Goal: Task Accomplishment & Management: Use online tool/utility

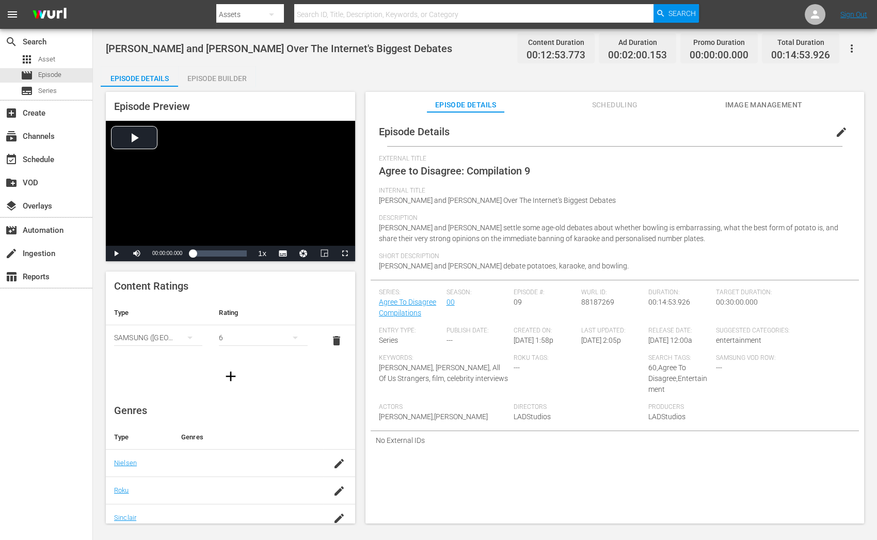
click at [230, 70] on div "Episode Builder" at bounding box center [216, 78] width 77 height 25
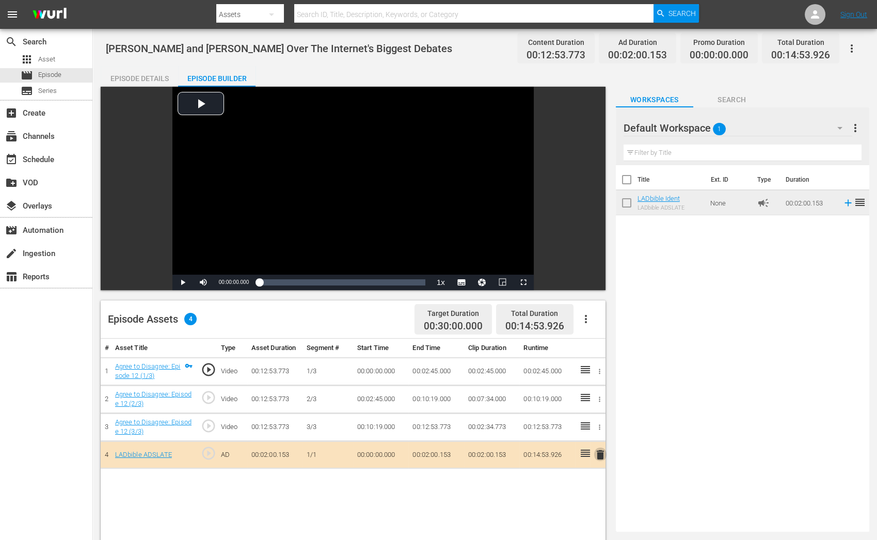
click at [600, 457] on span "delete" at bounding box center [600, 455] width 12 height 12
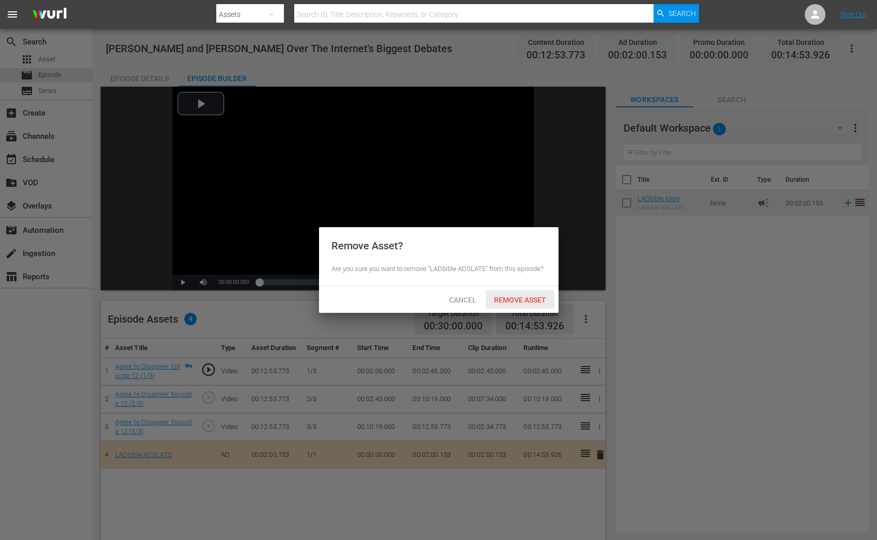
click at [523, 304] on div "Remove Asset" at bounding box center [520, 299] width 69 height 19
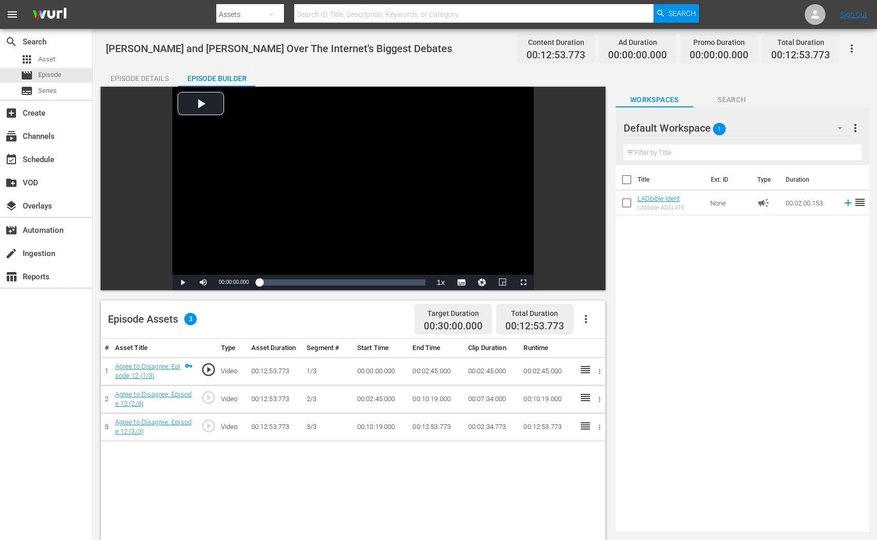
click at [840, 129] on icon "button" at bounding box center [840, 128] width 5 height 3
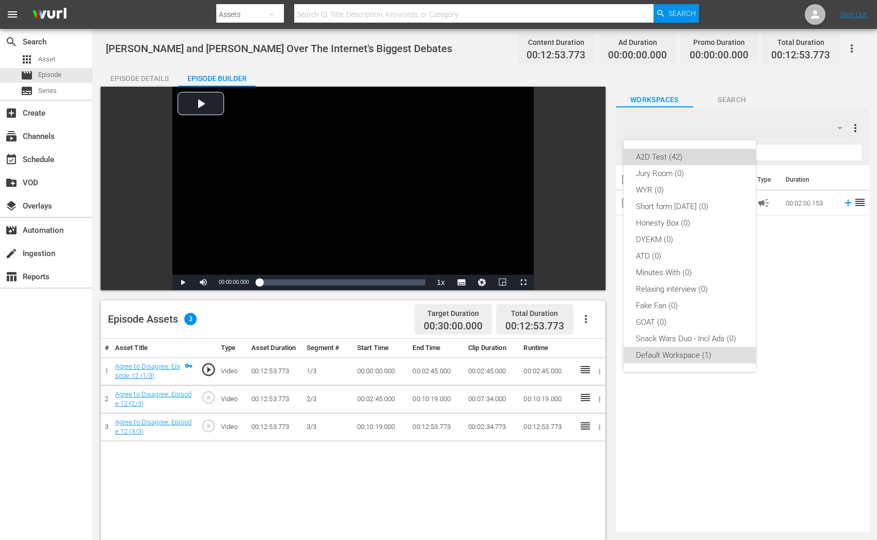
click at [730, 157] on div "A2D Test (42)" at bounding box center [689, 157] width 107 height 17
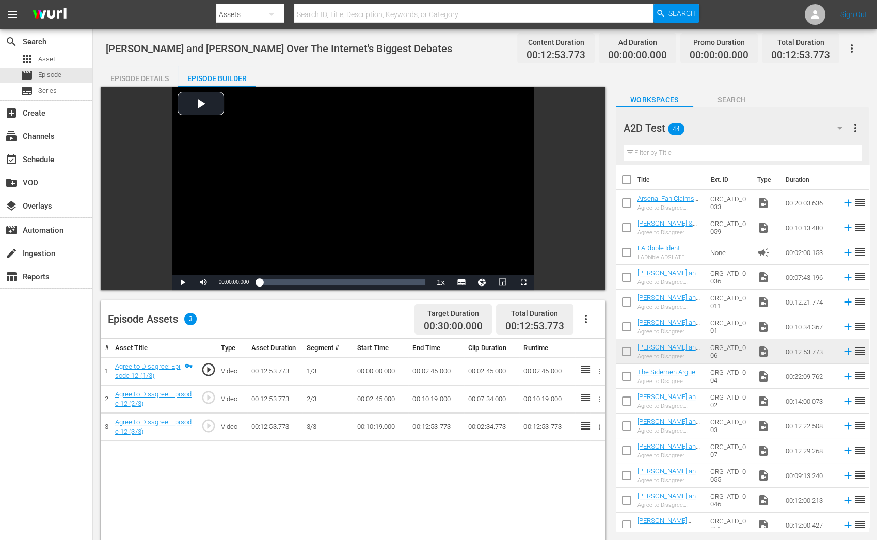
click at [700, 158] on input "text" at bounding box center [743, 153] width 238 height 17
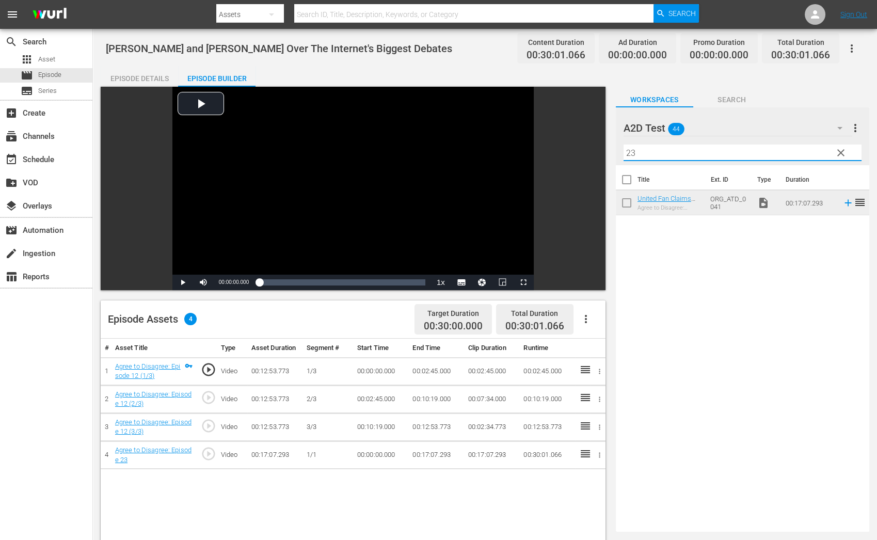
click at [640, 150] on input "23" at bounding box center [743, 153] width 238 height 17
type input "2"
type input "35"
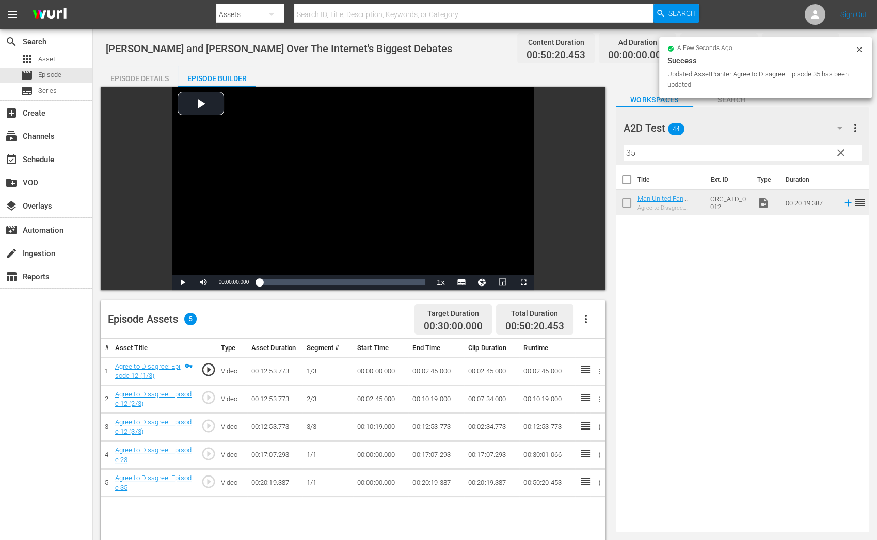
click at [601, 483] on icon "button" at bounding box center [600, 483] width 8 height 8
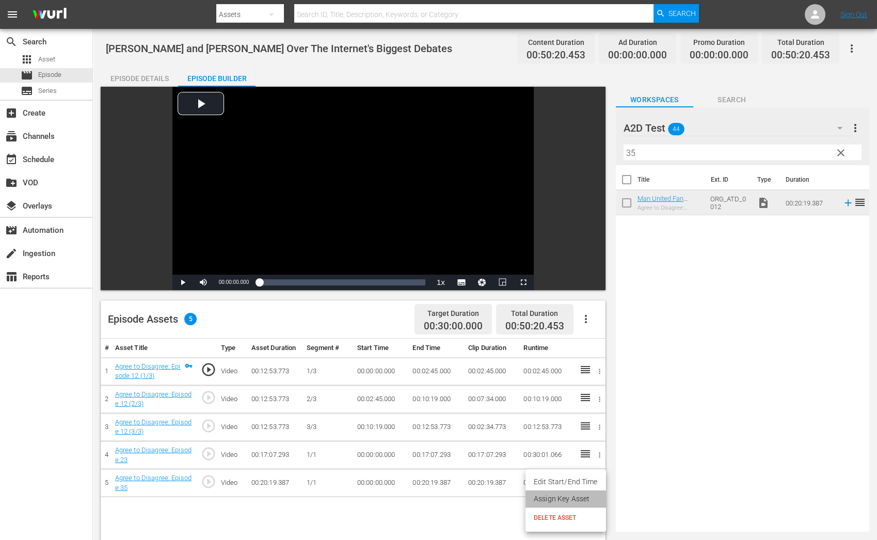
click at [591, 494] on li "Assign Key Asset" at bounding box center [566, 499] width 81 height 17
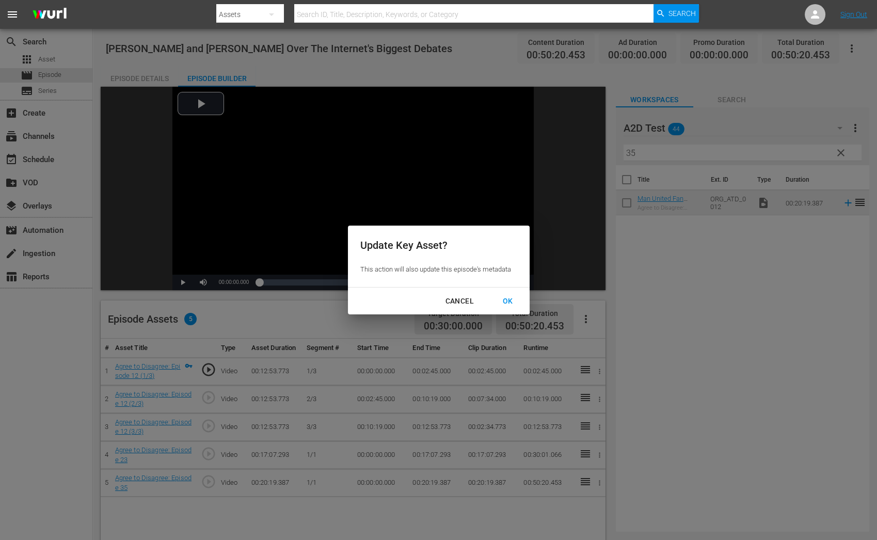
click at [511, 302] on div "OK" at bounding box center [508, 301] width 27 height 13
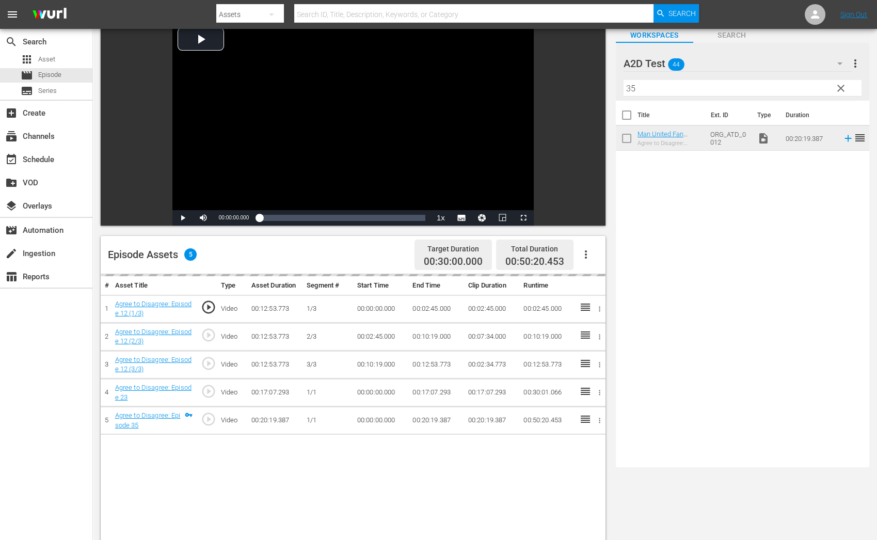
scroll to position [69, 0]
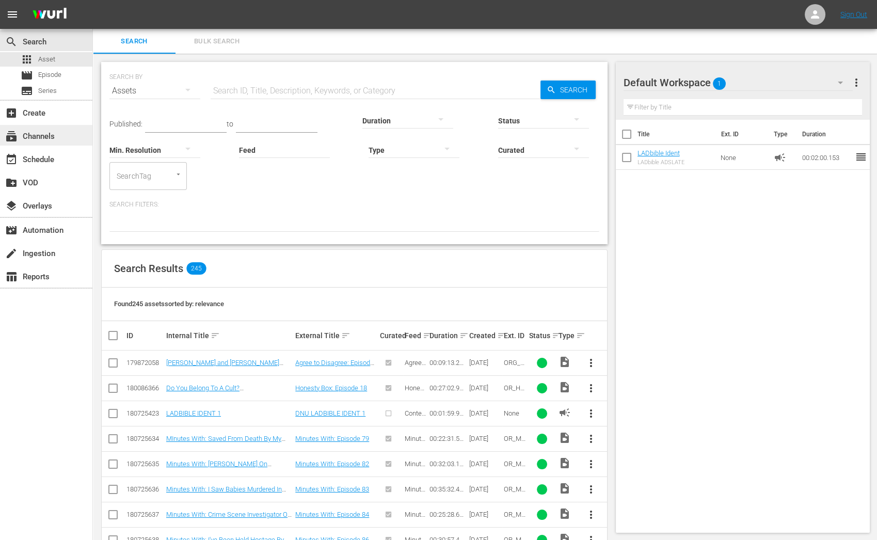
click at [36, 134] on div "subscriptions Channels" at bounding box center [29, 134] width 58 height 9
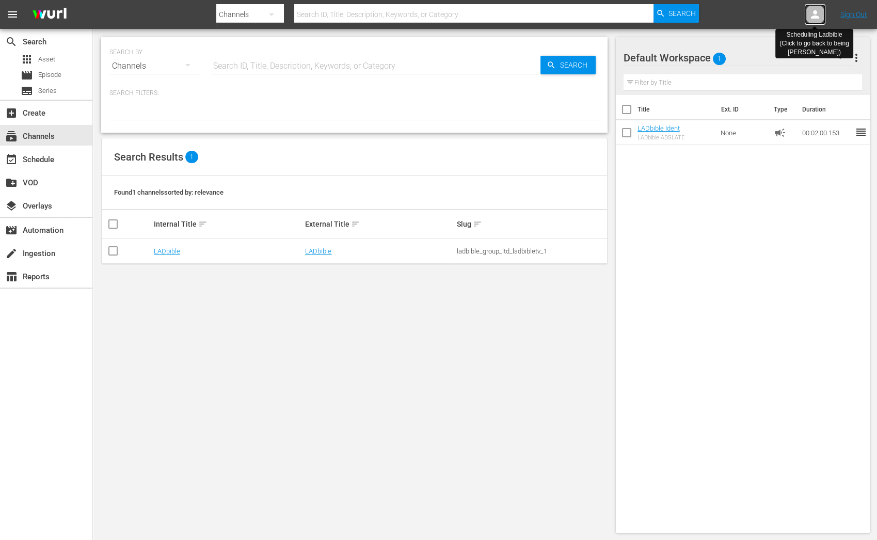
click at [817, 17] on icon at bounding box center [815, 14] width 8 height 8
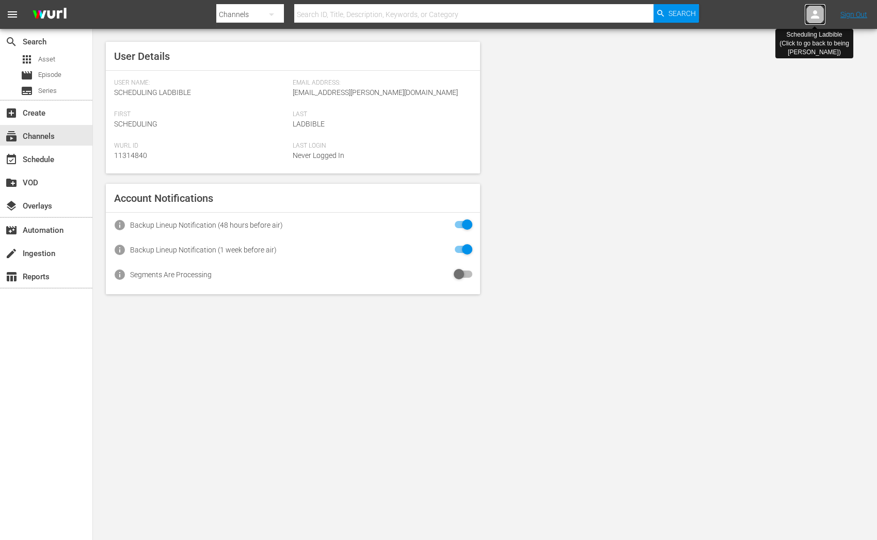
click at [817, 12] on icon at bounding box center [815, 14] width 8 height 8
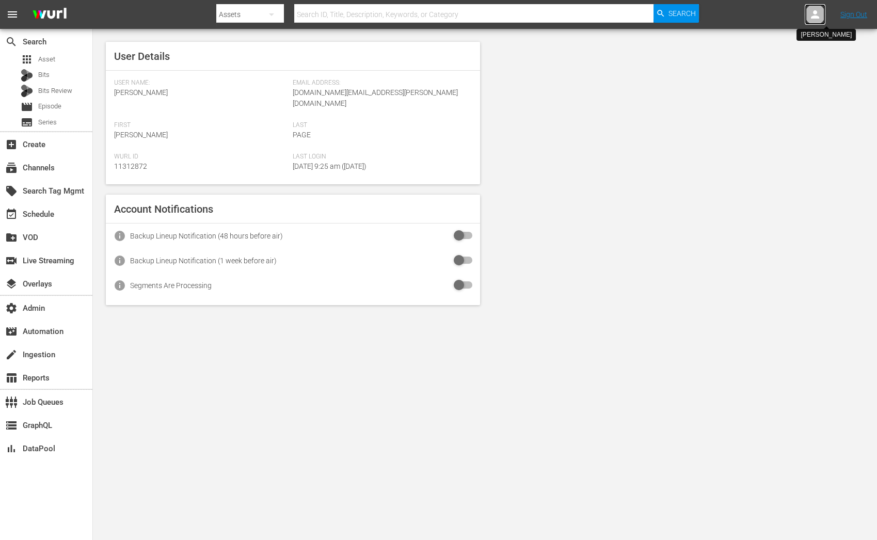
click at [814, 17] on icon at bounding box center [815, 14] width 8 height 8
click at [738, 16] on input "text" at bounding box center [789, 16] width 132 height 25
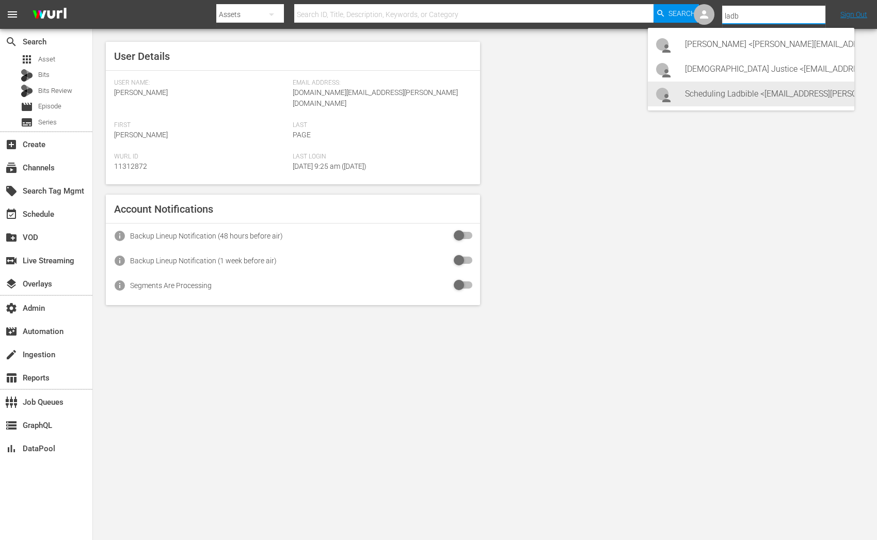
click at [745, 96] on div "Scheduling Ladbible <ladbible-scheduling@wurl.com>" at bounding box center [765, 94] width 161 height 25
type input "Scheduling Ladbible (11314840)"
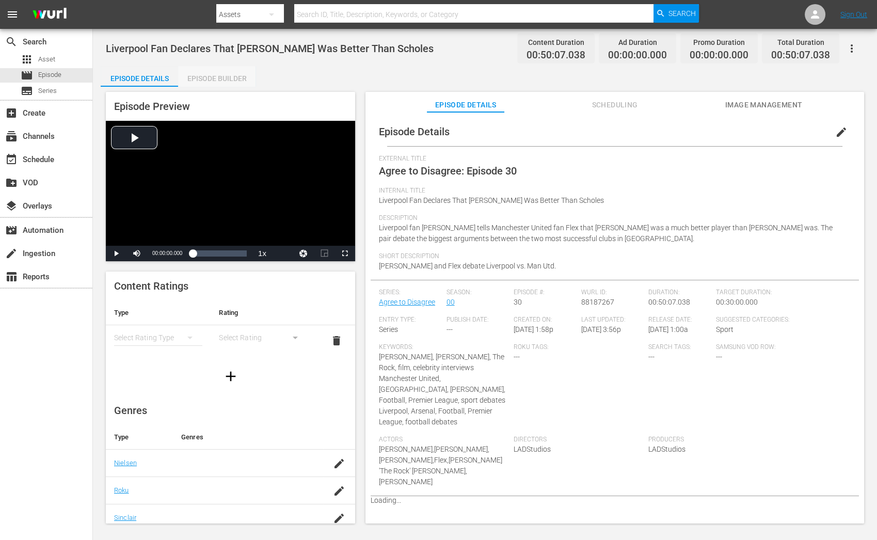
click at [208, 80] on div "Episode Builder" at bounding box center [216, 78] width 77 height 25
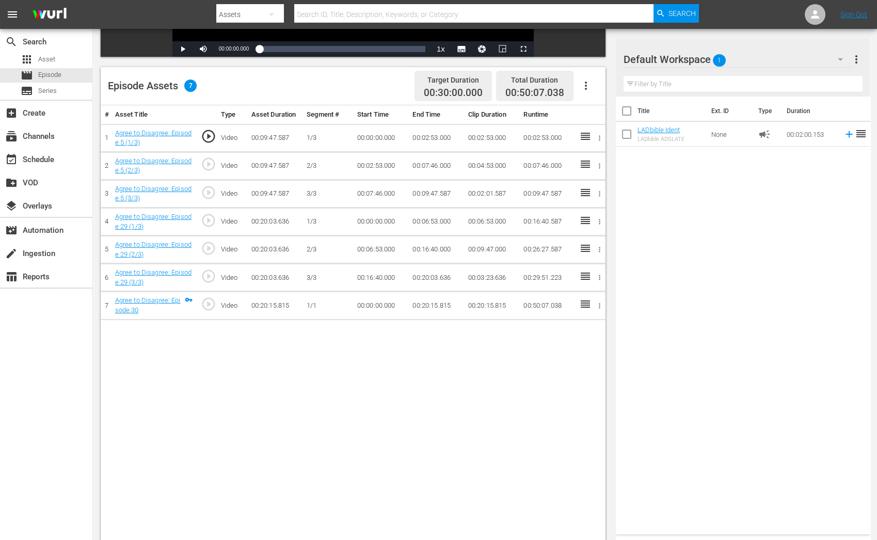
scroll to position [268, 0]
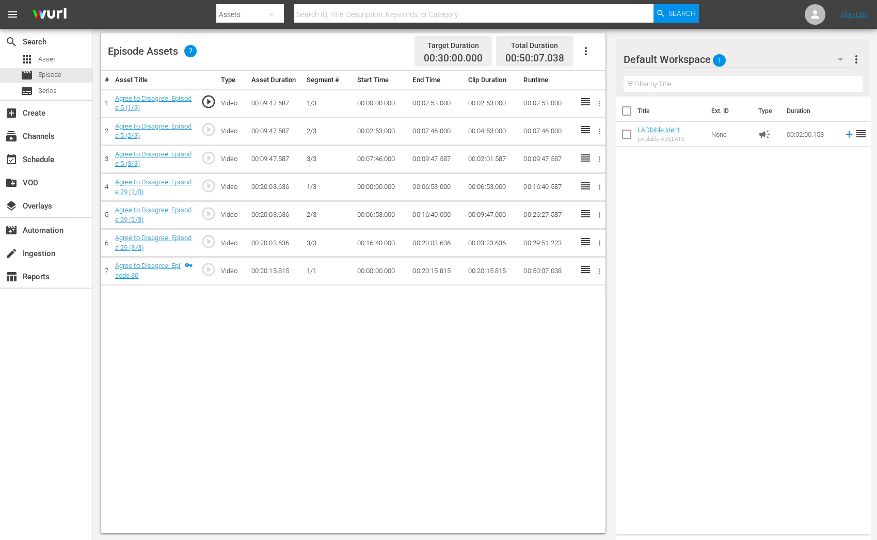
click at [600, 272] on icon "button" at bounding box center [600, 272] width 8 height 8
click at [589, 285] on li "Assign Key Asset" at bounding box center [566, 286] width 81 height 17
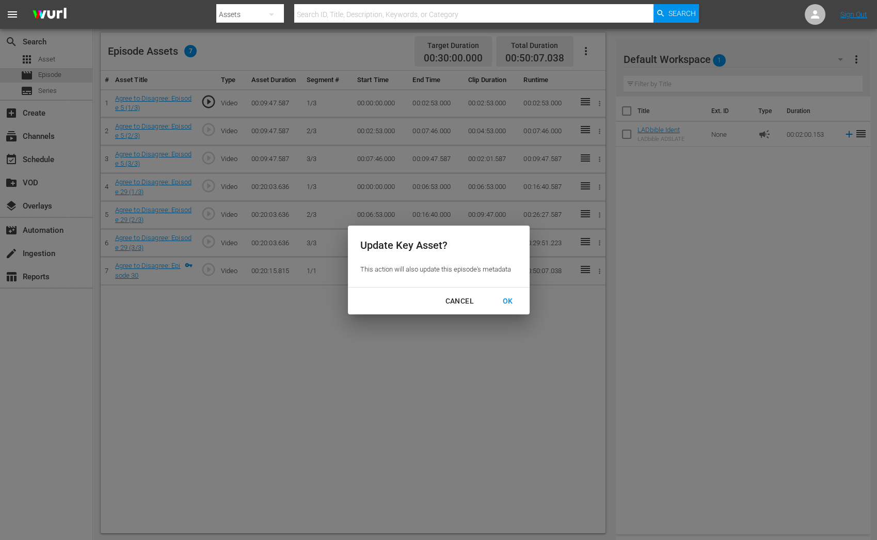
click at [515, 302] on div "OK" at bounding box center [508, 301] width 27 height 13
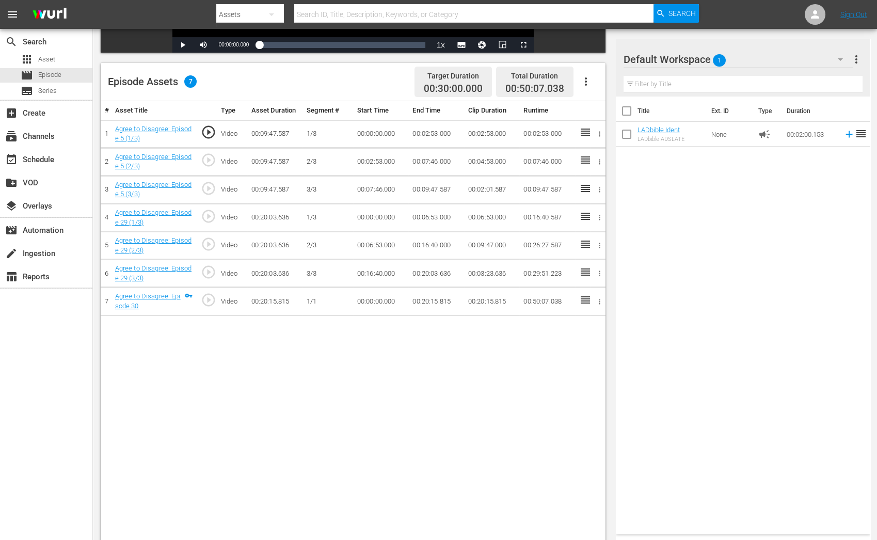
scroll to position [262, 0]
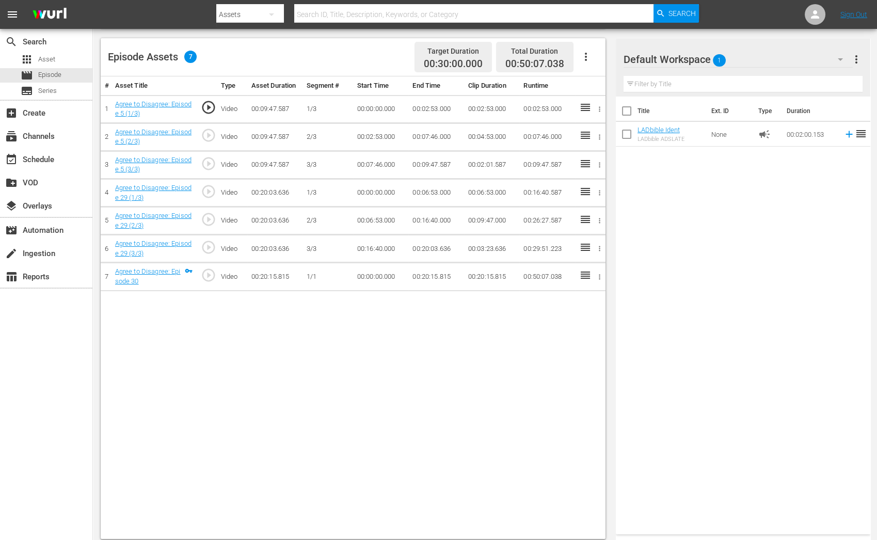
click at [603, 280] on td at bounding box center [597, 277] width 15 height 28
click at [602, 277] on icon "button" at bounding box center [600, 277] width 8 height 8
click at [589, 293] on li "Assign Key Asset" at bounding box center [566, 291] width 81 height 17
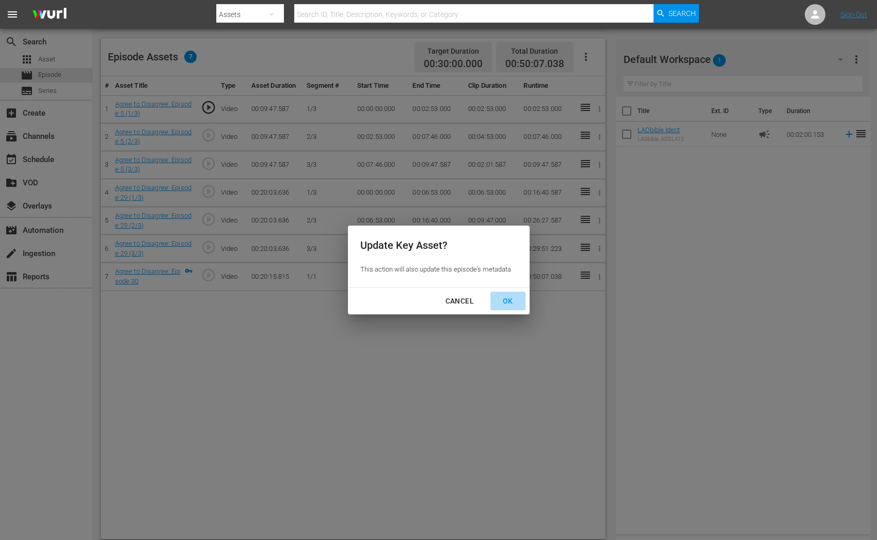
click at [523, 301] on button "OK" at bounding box center [508, 301] width 35 height 19
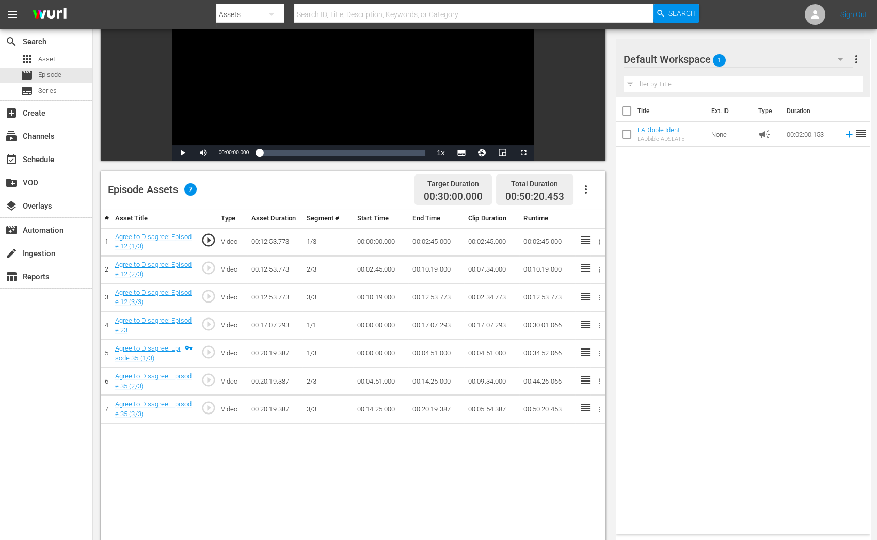
scroll to position [135, 0]
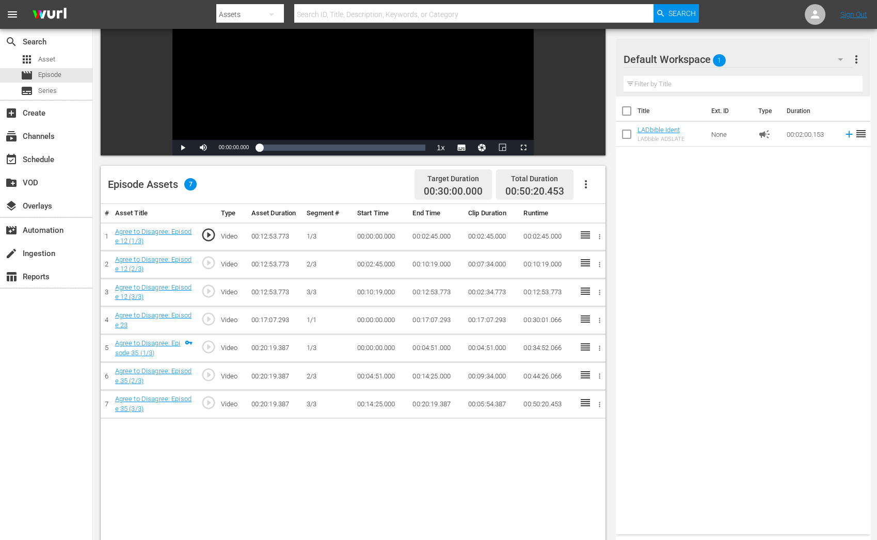
click at [596, 320] on icon "button" at bounding box center [600, 321] width 8 height 8
click at [573, 340] on li "Assign Key Asset" at bounding box center [566, 336] width 81 height 17
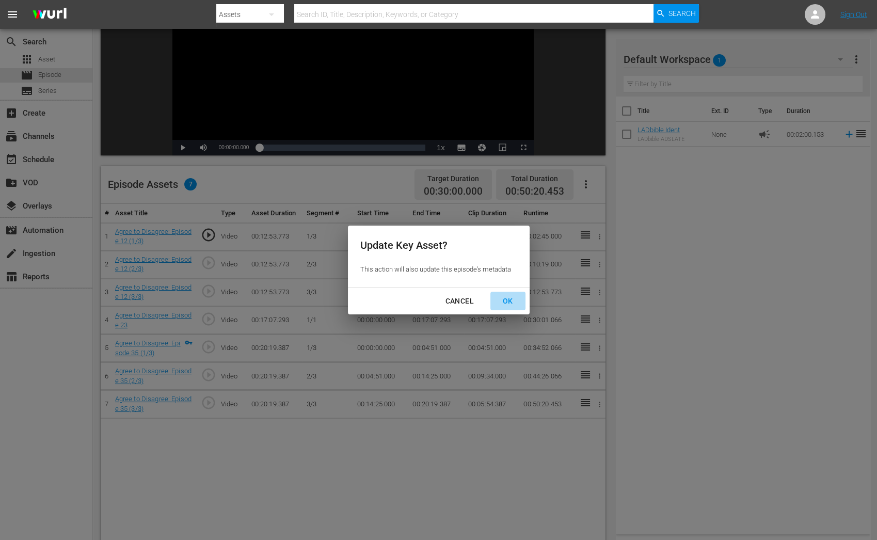
click at [517, 309] on button "OK" at bounding box center [508, 301] width 35 height 19
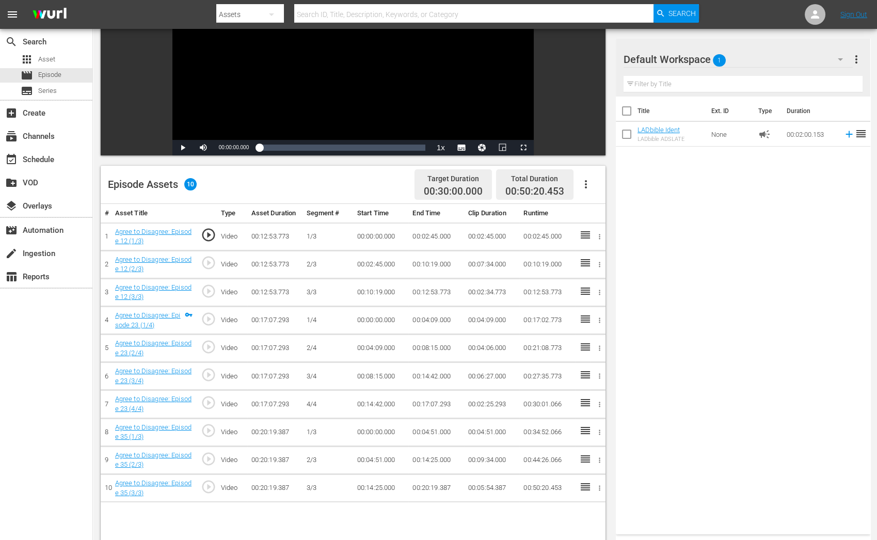
click at [602, 239] on icon "button" at bounding box center [600, 237] width 8 height 8
click at [567, 252] on li "Assign Key Asset" at bounding box center [566, 253] width 81 height 17
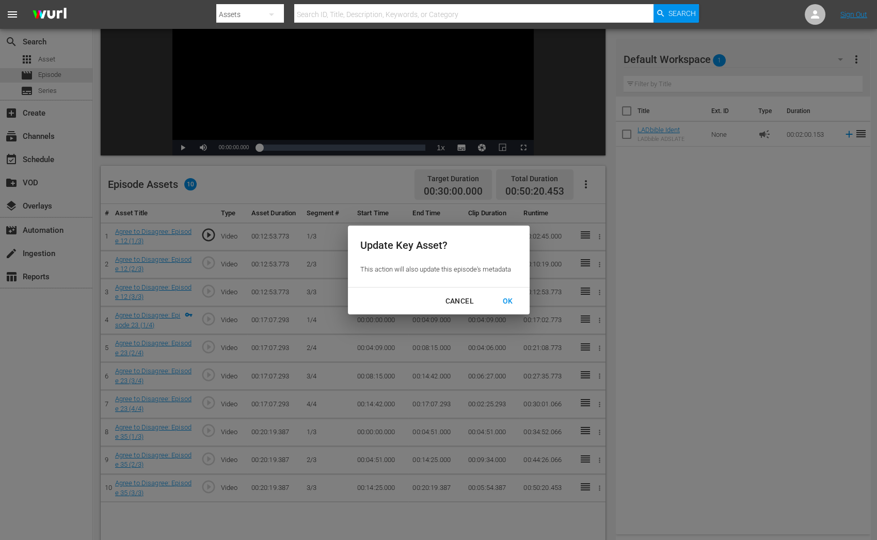
click at [507, 303] on div "OK" at bounding box center [508, 301] width 27 height 13
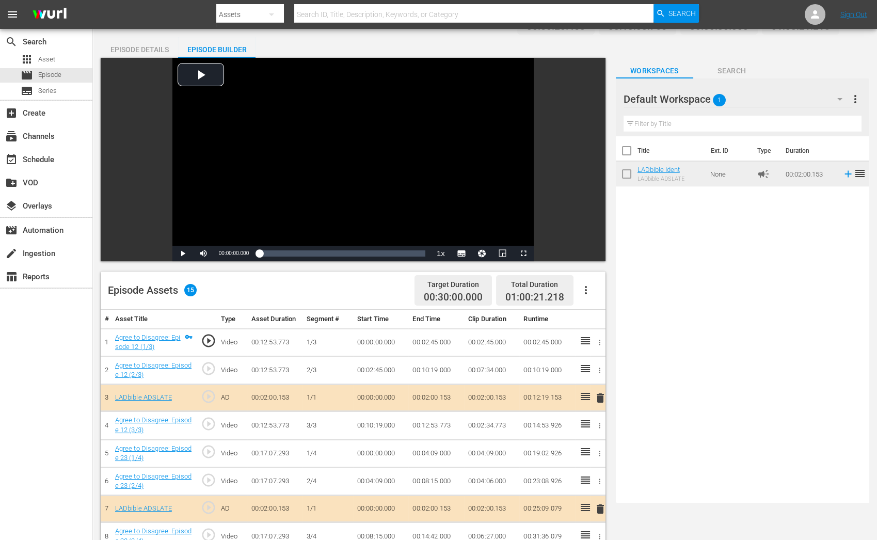
scroll to position [0, 0]
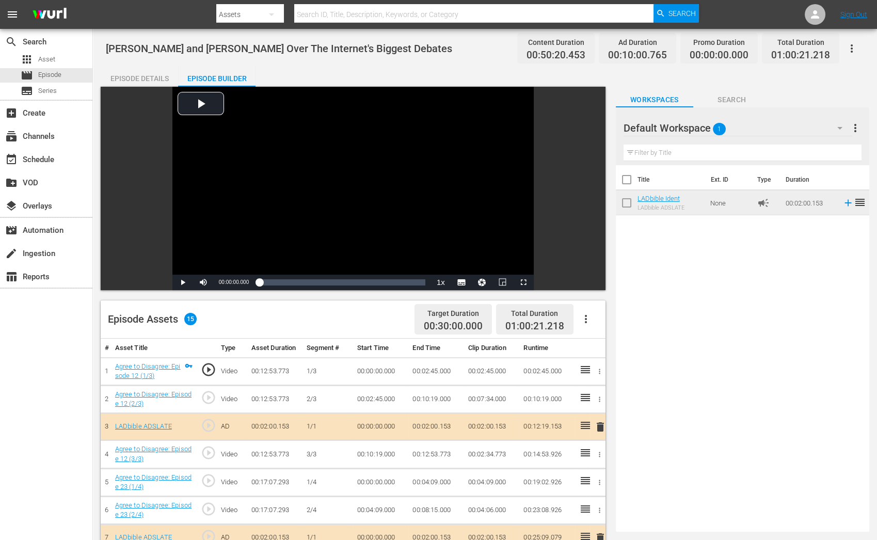
click at [155, 73] on div "Episode Details" at bounding box center [139, 78] width 77 height 25
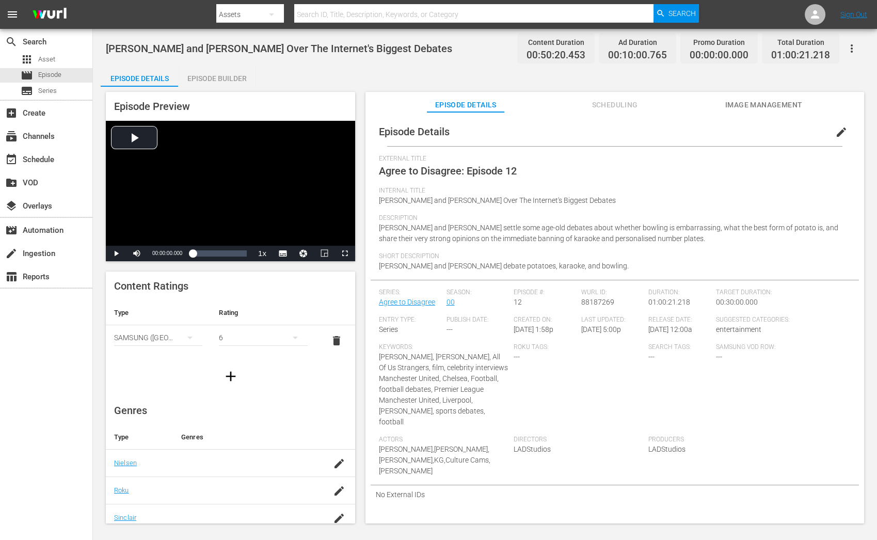
click at [829, 135] on button "edit" at bounding box center [841, 132] width 25 height 25
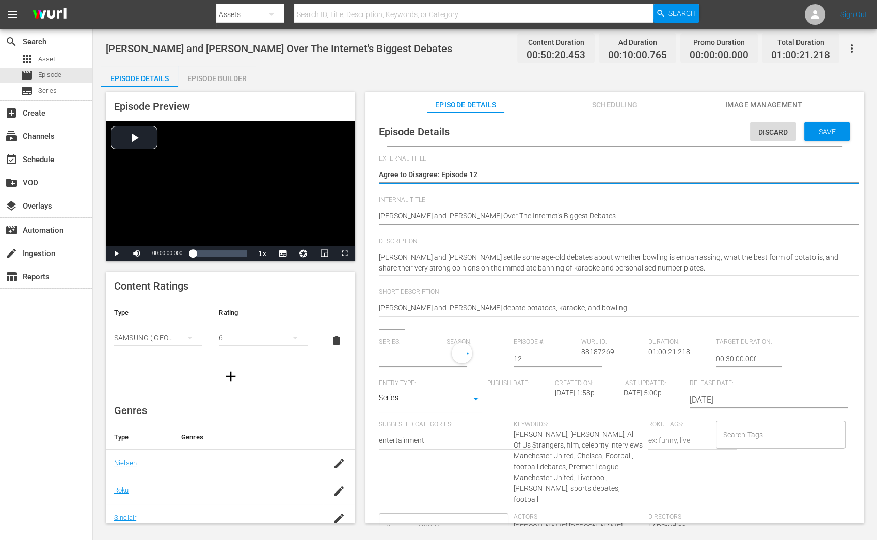
type input "Agree to Disagree"
drag, startPoint x: 490, startPoint y: 170, endPoint x: 311, endPoint y: 170, distance: 178.7
click at [311, 170] on div "Episode Preview Video Player is loading. Play Video Play Mute Current Time 00:0…" at bounding box center [485, 309] width 769 height 445
paste textarea "Compilation 1"
type textarea "Agree to Disagree: Compilation 1"
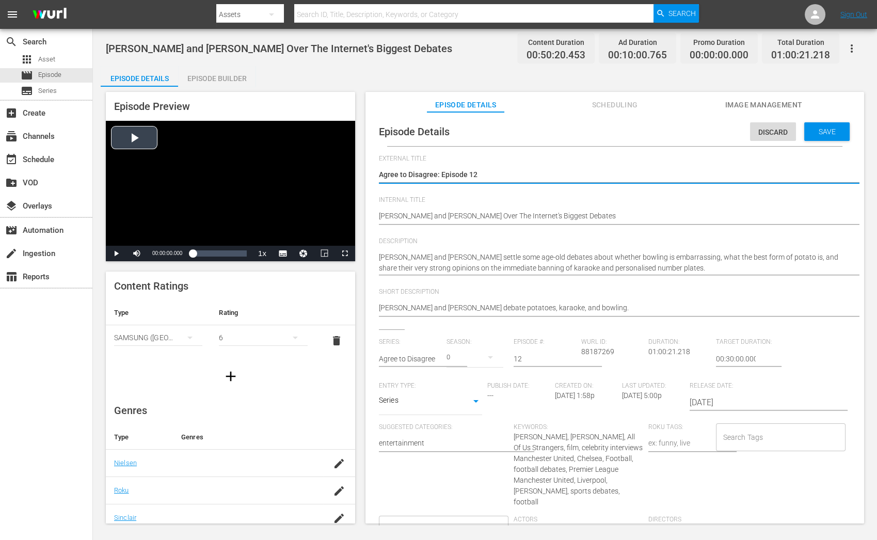
type textarea "Agree to Disagree: Compilation 1"
type textarea "Agree to Disagree: Compilation"
type textarea "Agree to Disagree: Compilation 0"
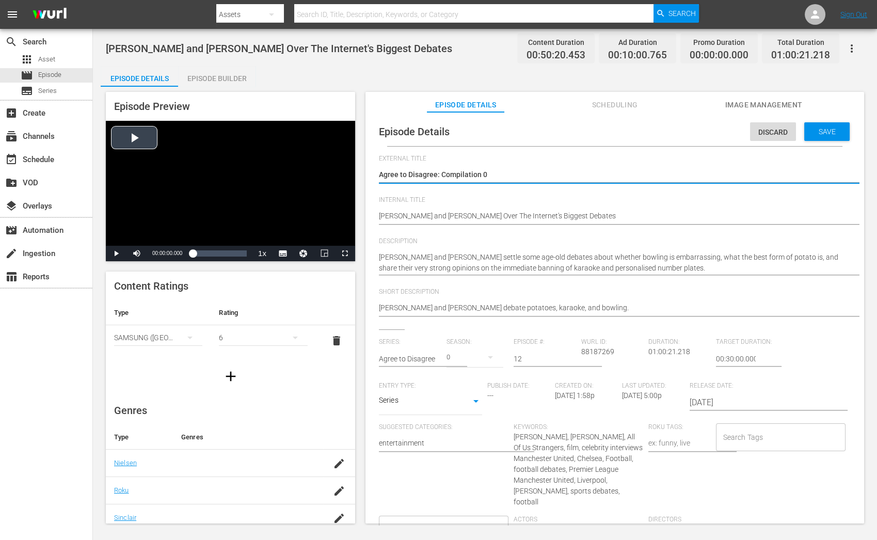
type textarea "Agree to Disagree: Compilation"
type textarea "Agree to Disagree: Compilation 0"
type textarea "Agree to Disagree: Compilation"
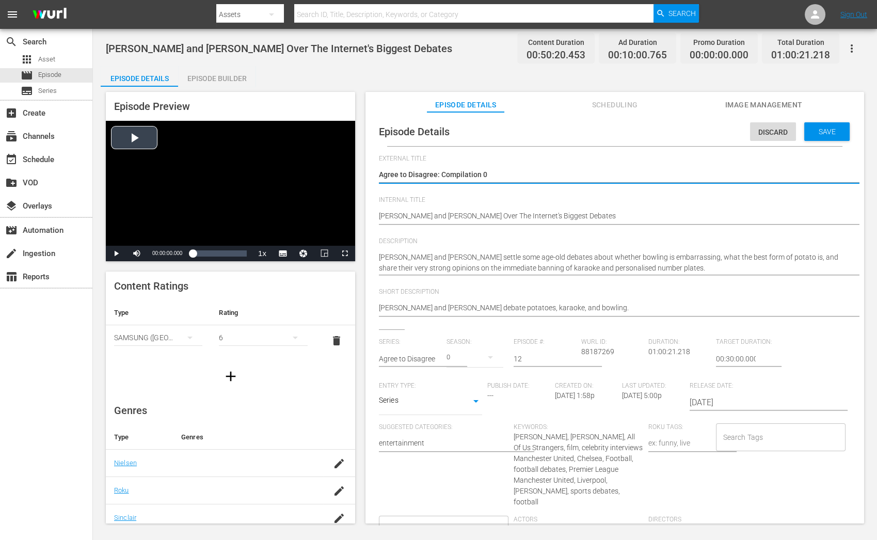
type textarea "Agree to Disagree: Compilation"
type textarea "Agree to Disagree: Compilation 9"
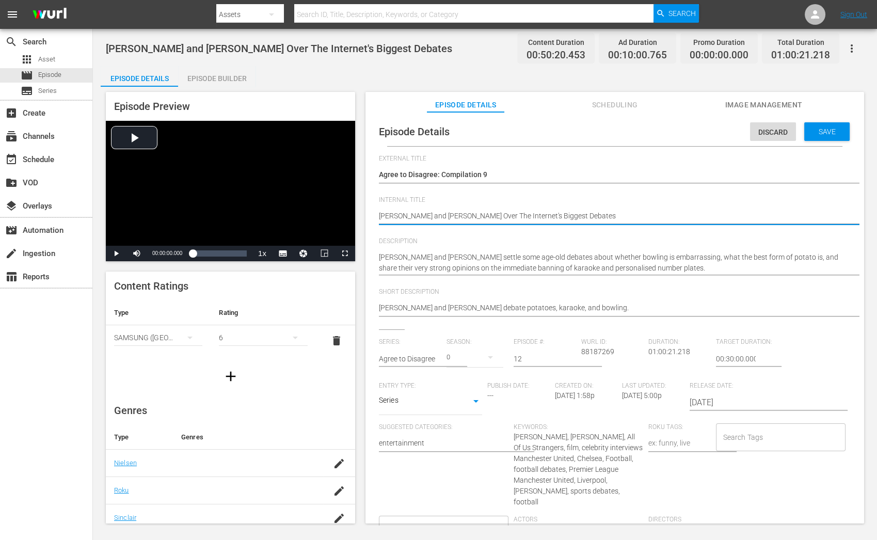
drag, startPoint x: 379, startPoint y: 216, endPoint x: 632, endPoint y: 221, distance: 252.6
paste textarea "Agree to Disagree C01 60: Eps 1, 13, 28’"
type textarea "Agree to Disagree C01 60: Eps 1, 13, 28’"
click at [480, 215] on textarea "Paul Mescal and Andrew Scott Argue Over The Internet's Biggest Debates" at bounding box center [612, 217] width 467 height 12
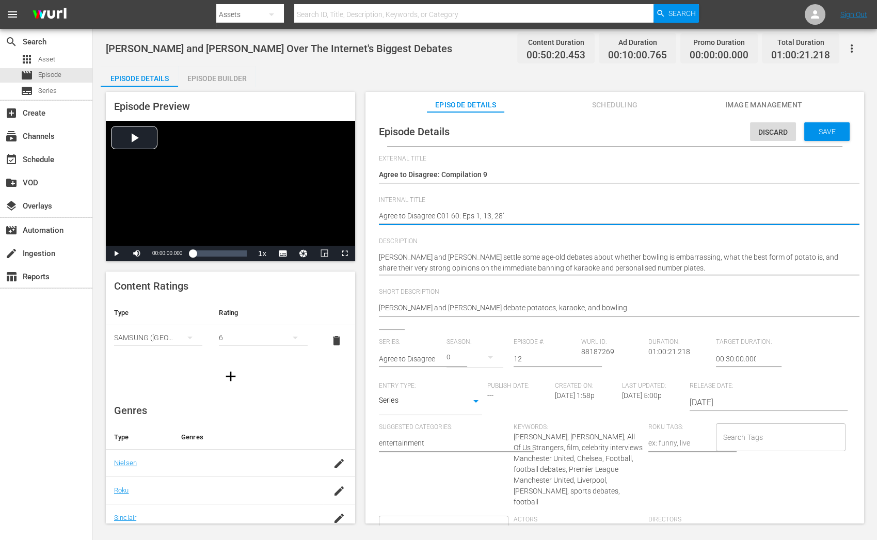
drag, startPoint x: 508, startPoint y: 217, endPoint x: 479, endPoint y: 216, distance: 28.9
click at [479, 216] on textarea "Paul Mescal and Andrew Scott Argue Over The Internet's Biggest Debates" at bounding box center [612, 217] width 467 height 12
type textarea "Agree to Disagree C01 60: Eps 12"
type textarea "Agree to Disagree C01 60: Eps 12,"
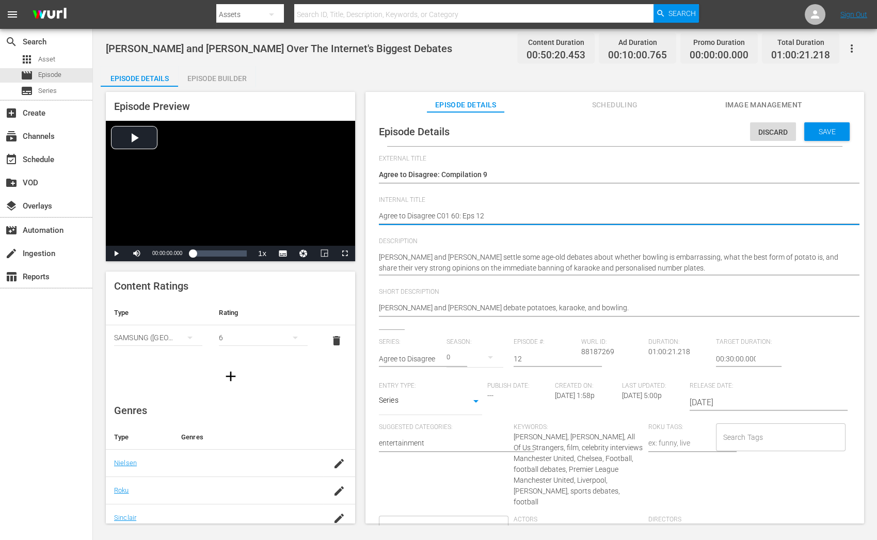
type textarea "Agree to Disagree C01 60: Eps 12,"
type textarea "Agree to Disagree C01 60: Eps 12, 2"
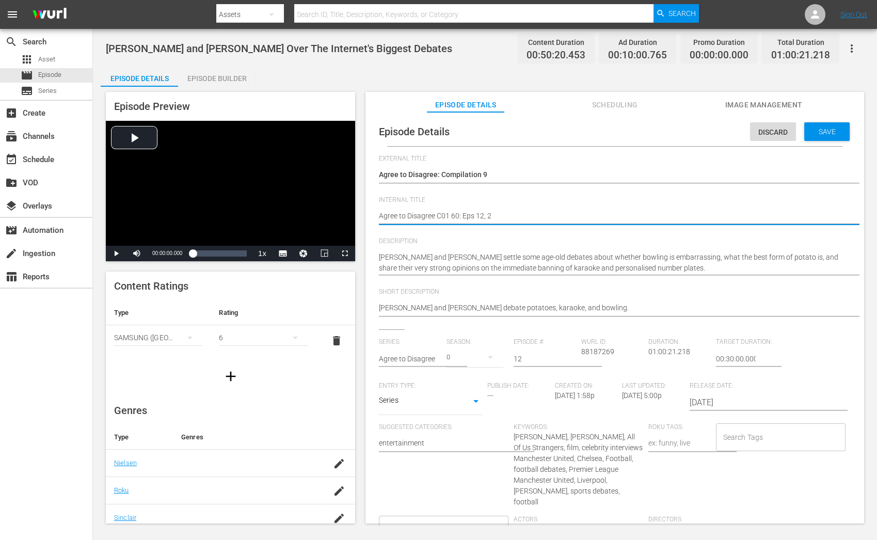
type textarea "Agree to Disagree C01 60: Eps 12, 23"
type textarea "Agree to Disagree C01 60: Eps 12, 23,"
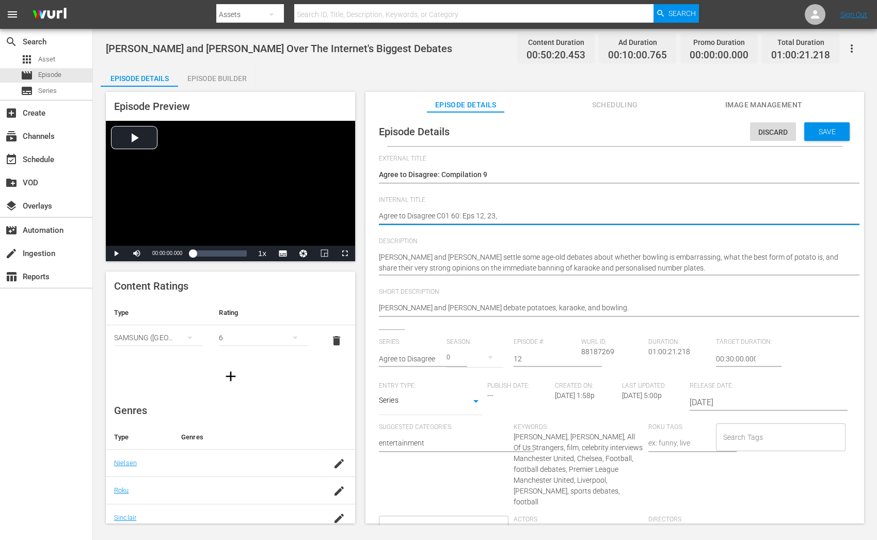
type textarea "Agree to Disagree C01 60: Eps 12, 23,"
type textarea "Agree to Disagree C01 60: Eps 12, 23, 3"
type textarea "Agree to Disagree C01 60: Eps 12, 23, 35"
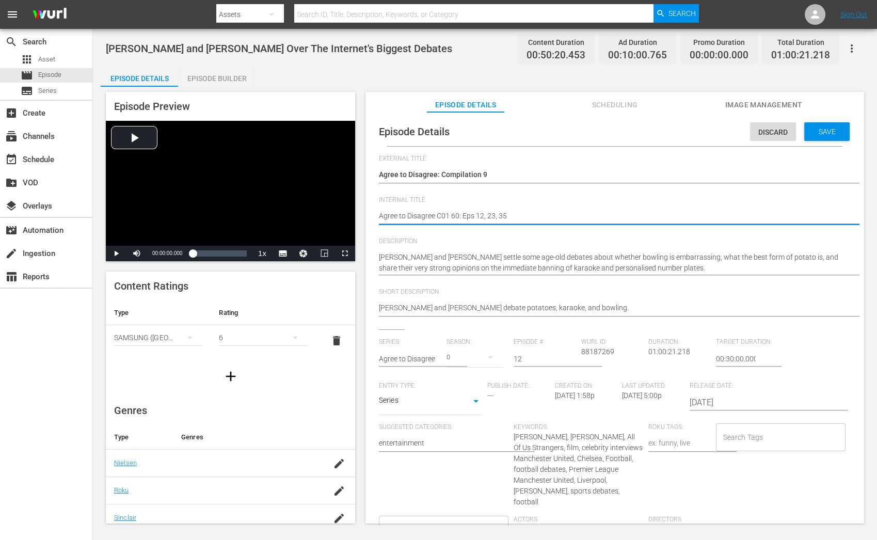
click at [449, 212] on textarea "Paul Mescal and Andrew Scott Argue Over The Internet's Biggest Debates" at bounding box center [612, 217] width 467 height 12
type textarea "Agree to Disagree C0 60: Eps 12, 23, 35"
type textarea "Agree to Disagree C09 60: Eps 12, 23, 35"
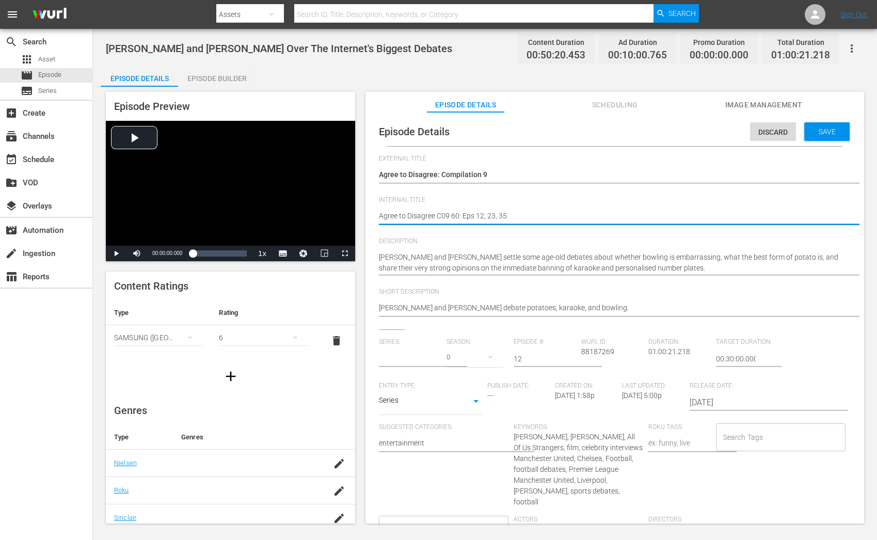
click at [392, 356] on input "text" at bounding box center [410, 359] width 62 height 25
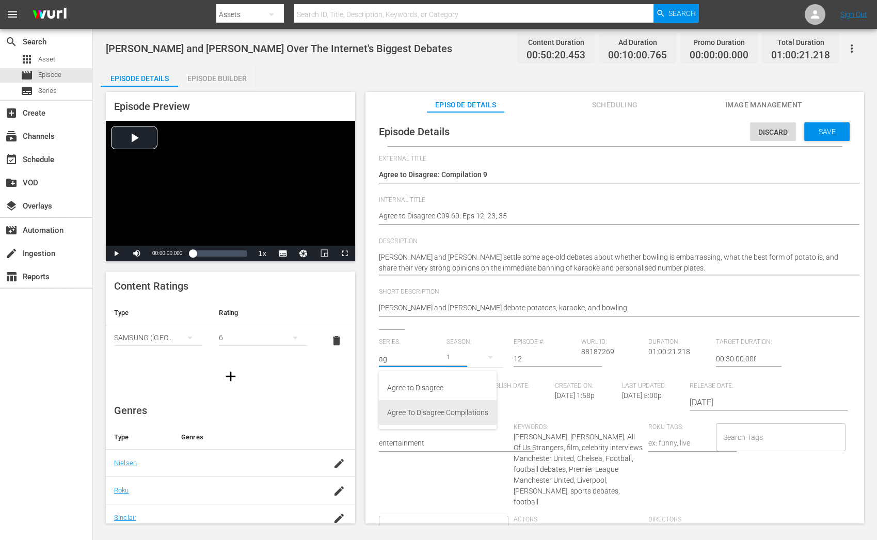
click at [481, 420] on div "Agree To Disagree Compilations" at bounding box center [437, 412] width 101 height 25
type input "Agree To Disagree Compilations"
drag, startPoint x: 530, startPoint y: 360, endPoint x: 467, endPoint y: 360, distance: 63.0
click at [467, 360] on div "Series: Agree To Disagree Compilations Season: 0 Episode #: 12 Wurl ID: 8818726…" at bounding box center [615, 465] width 472 height 254
type input "09"
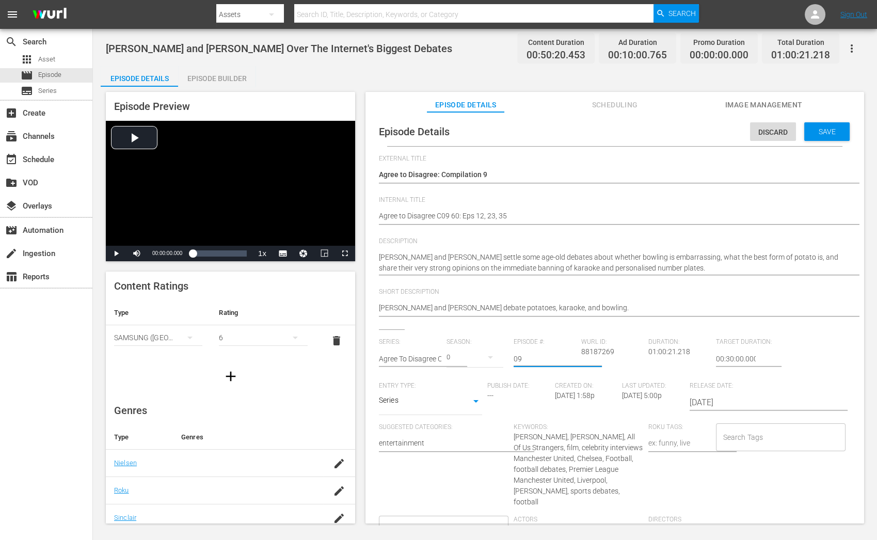
click at [551, 411] on div "Publish Date: ---" at bounding box center [522, 402] width 68 height 41
click at [477, 406] on body "menu Search By Assets Search ID, Title, Description, Keywords, or Category Sear…" at bounding box center [438, 270] width 877 height 540
click at [538, 440] on div at bounding box center [438, 270] width 877 height 540
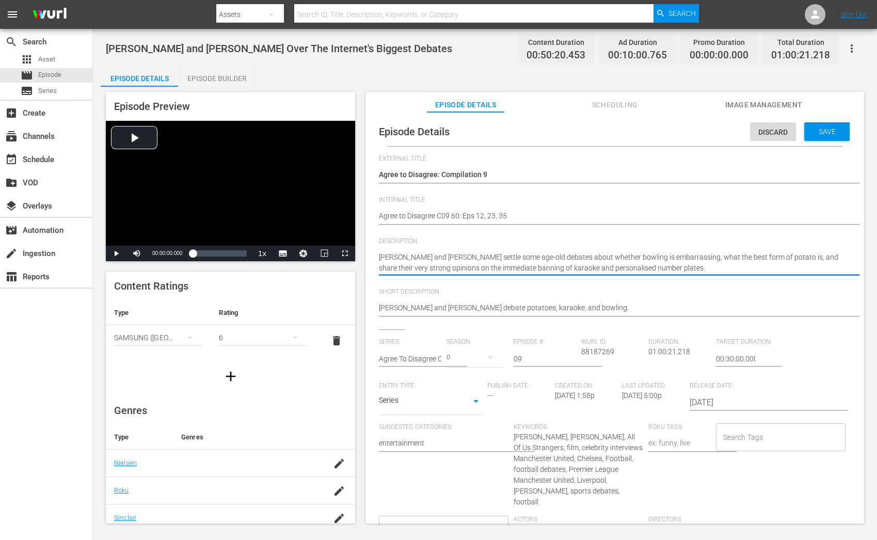
click at [510, 263] on textarea "Paul Mescal and Andrew Scott settle some age-old debates about whether bowling …" at bounding box center [612, 263] width 467 height 22
drag, startPoint x: 478, startPoint y: 254, endPoint x: 698, endPoint y: 277, distance: 220.8
click at [698, 277] on div "Paul Mescal and Andrew Scott settle some age-old debates about whether bowling …" at bounding box center [612, 263] width 467 height 34
type textarea "Paul Mescal and Andrew Scott |"
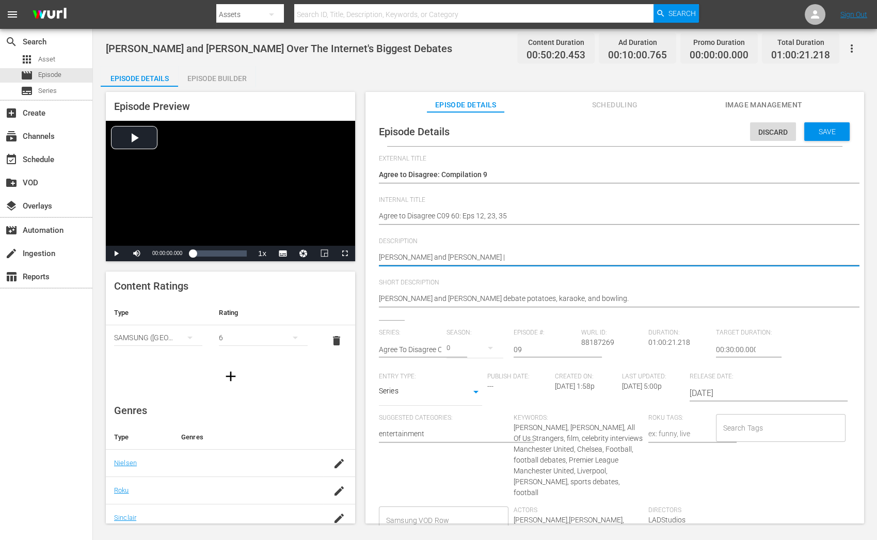
type textarea "Paul Mescal and Andrew Scott |"
paste textarea "James Redmond goes up against Man United fan KG Tha Comedian"
type textarea "Paul Mescal and Andrew Scott | James Redmond goes up against Man United fan KG …"
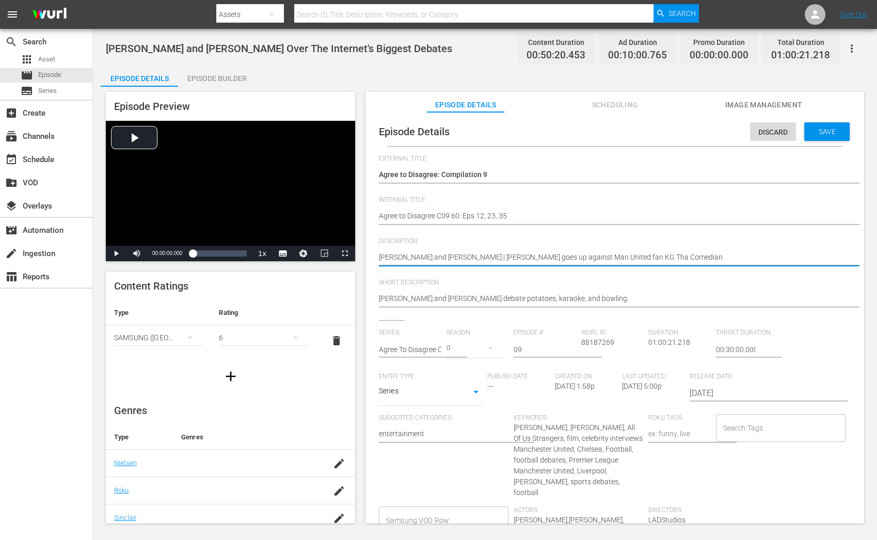
drag, startPoint x: 538, startPoint y: 256, endPoint x: 629, endPoint y: 252, distance: 91.0
click at [629, 252] on textarea "Paul Mescal and Andrew Scott settle some age-old debates about whether bowling …" at bounding box center [612, 258] width 467 height 12
type textarea "Paul Mescal and Andrew Scott | James Redmond an KG Tha Comedian"
type textarea "Paul Mescal and Andrew Scott | James Redmond and KG Tha Comedian"
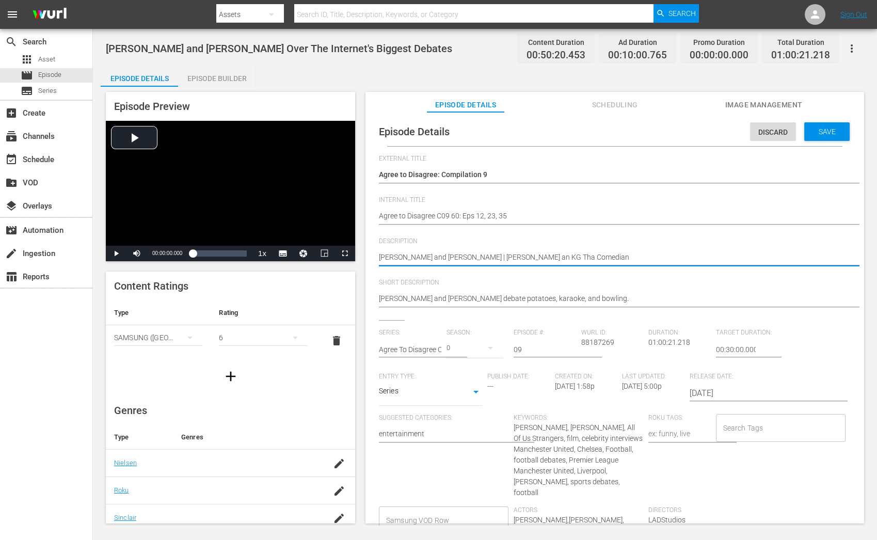
type textarea "Paul Mescal and Andrew Scott | James Redmond and KG Tha Comedian"
click at [685, 260] on textarea "Paul Mescal and Andrew Scott settle some age-old debates about whether bowling …" at bounding box center [612, 258] width 467 height 12
type textarea "Paul Mescal and Andrew Scott | James Redmond and KG Tha Comedian"
type textarea "Paul Mescal and Andrew Scott | James Redmond and KG Tha Comedian |"
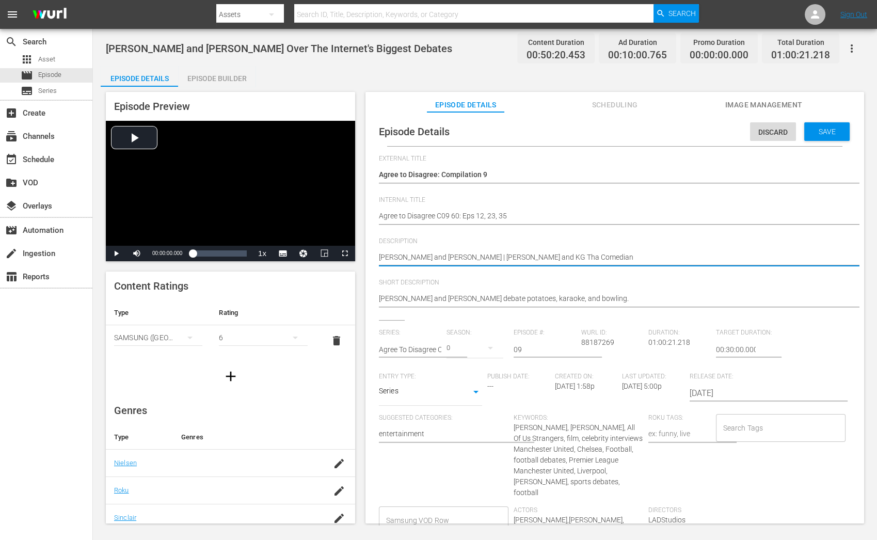
type textarea "Paul Mescal and Andrew Scott | James Redmond and KG Tha Comedian |"
paste textarea "Culture Cams tells Chelsea fan Joey Knight"
type textarea "Paul Mescal and Andrew Scott | James Redmond and KG Tha Comedian | Culture Cams…"
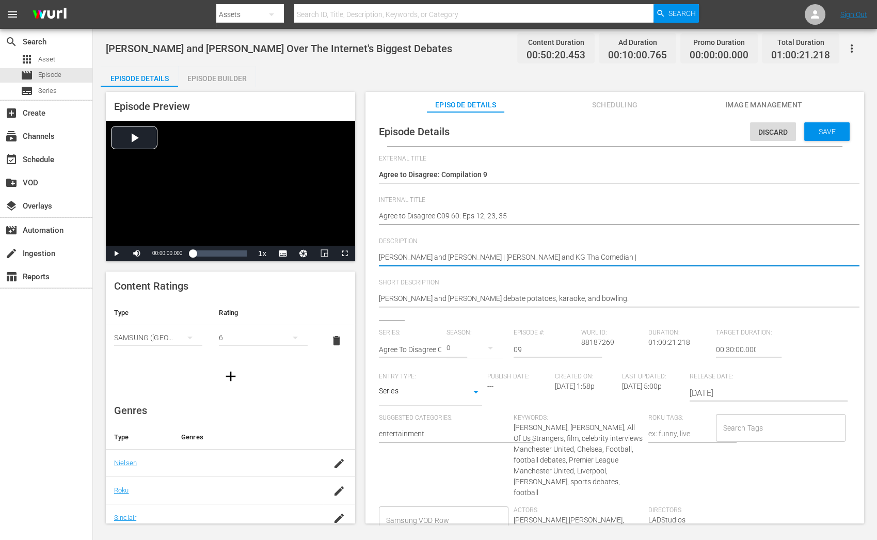
type textarea "Paul Mescal and Andrew Scott | James Redmond and KG Tha Comedian | Culture Cams…"
drag, startPoint x: 657, startPoint y: 259, endPoint x: 709, endPoint y: 259, distance: 51.1
click at [709, 259] on textarea "Paul Mescal and Andrew Scott settle some age-old debates about whether bowling …" at bounding box center [612, 258] width 467 height 12
type textarea "Paul Mescal and Andrew Scott | James Redmond and KG Tha Comedian | Culture Cams…"
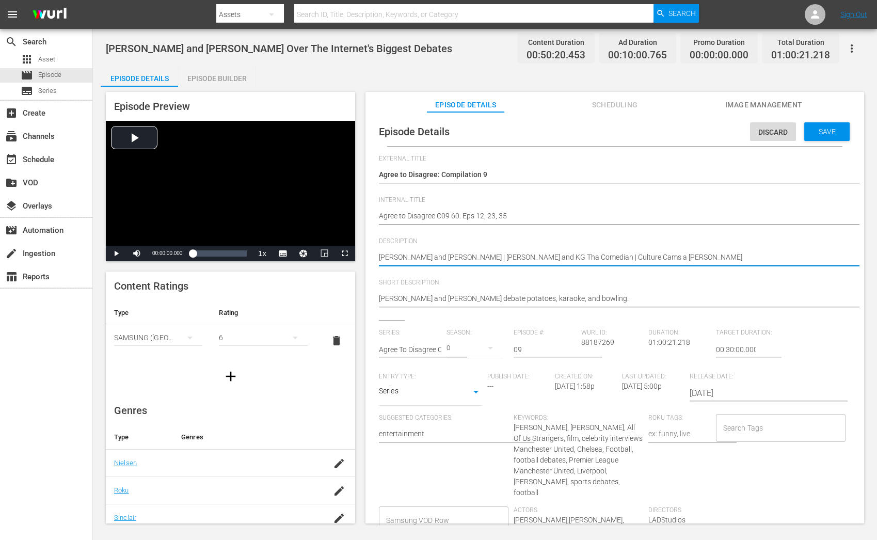
type textarea "Paul Mescal and Andrew Scott | James Redmond and KG Tha Comedian | Culture Cams…"
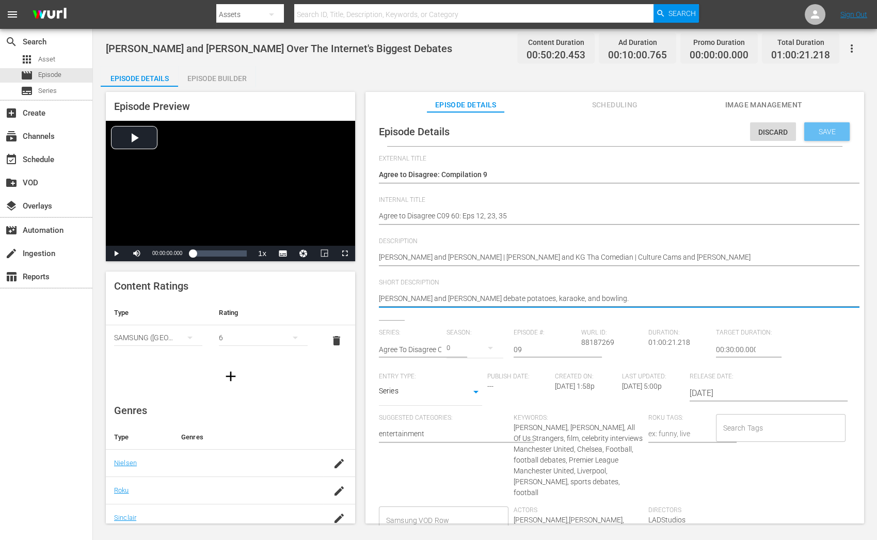
click at [811, 131] on span "Save" at bounding box center [828, 132] width 34 height 8
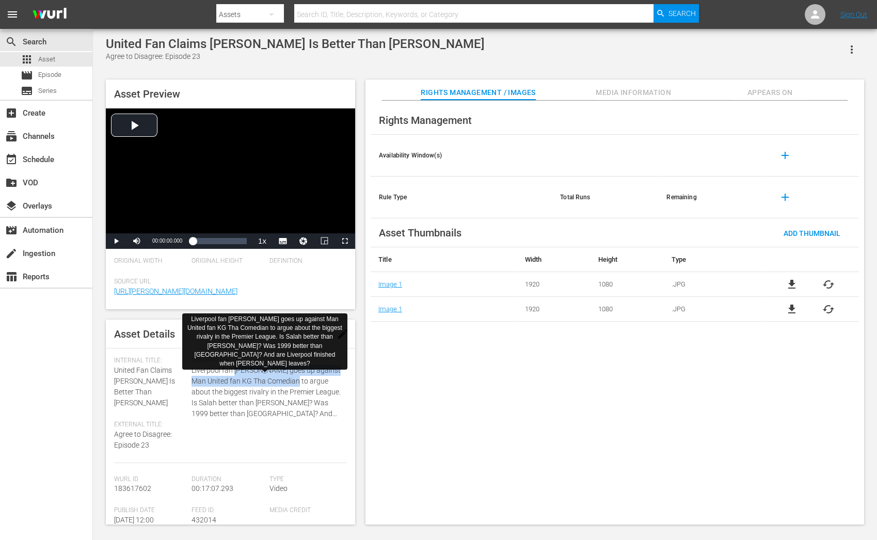
drag, startPoint x: 235, startPoint y: 373, endPoint x: 322, endPoint y: 380, distance: 87.6
click at [322, 380] on span "Liverpool fan [PERSON_NAME] goes up against Man United fan KG Tha Comedian to a…" at bounding box center [267, 392] width 150 height 54
copy span "[PERSON_NAME] goes up against Man United fan KG Tha Comedian"
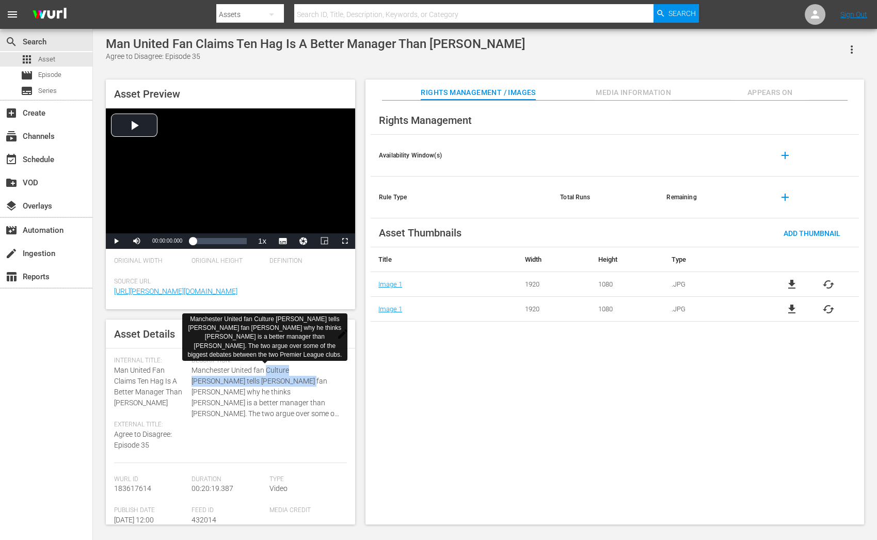
drag, startPoint x: 265, startPoint y: 369, endPoint x: 268, endPoint y: 381, distance: 12.1
click at [268, 381] on span "Manchester United fan Culture Cams tells Chelsea fan Joey Knight why he thinks …" at bounding box center [267, 392] width 150 height 54
copy span "Culture Cams tells Chelsea fan Joey Knight"
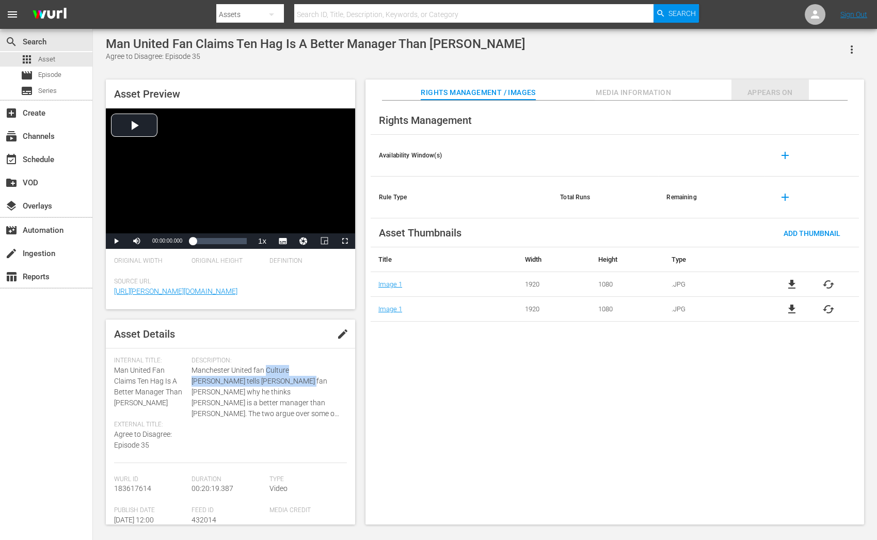
click at [781, 89] on span "Appears On" at bounding box center [770, 92] width 77 height 13
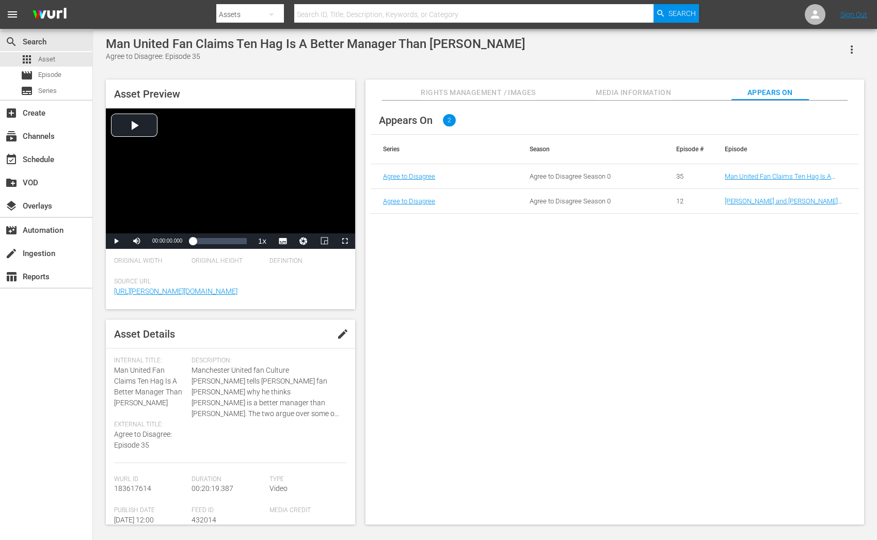
click at [748, 171] on td "Man United Fan Claims Ten Hag Is A Better Manager Than Poch" at bounding box center [786, 176] width 147 height 25
click at [750, 172] on link "Man United Fan Claims Ten Hag Is A Better Manager Than Poch" at bounding box center [781, 179] width 113 height 15
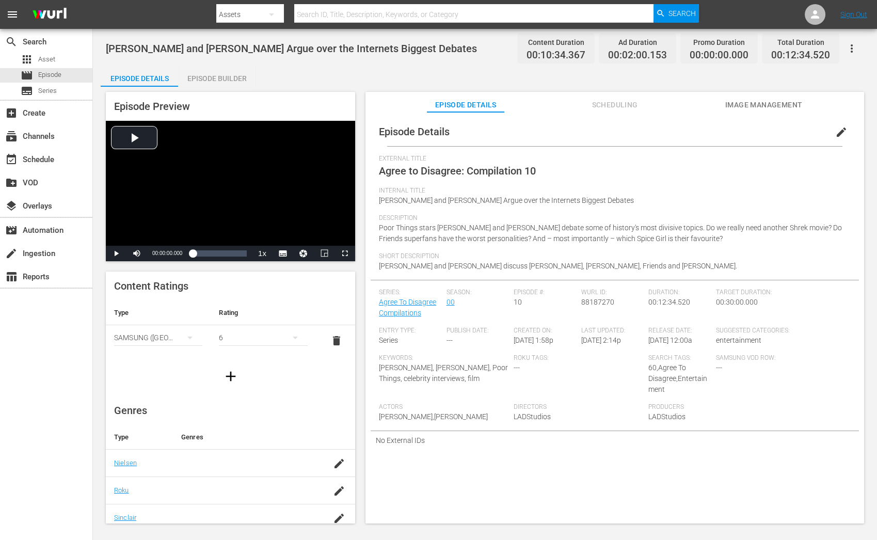
click at [211, 75] on div "Episode Builder" at bounding box center [216, 78] width 77 height 25
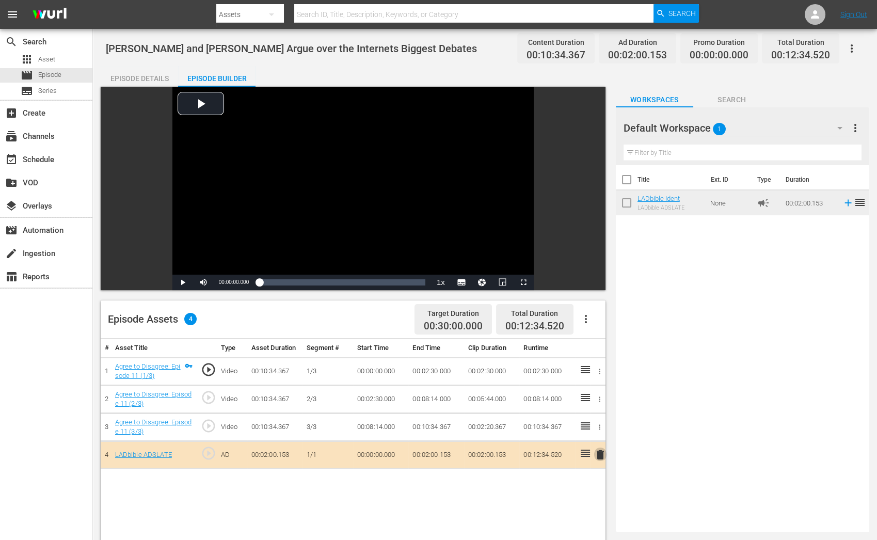
click at [599, 452] on span "delete" at bounding box center [600, 455] width 12 height 12
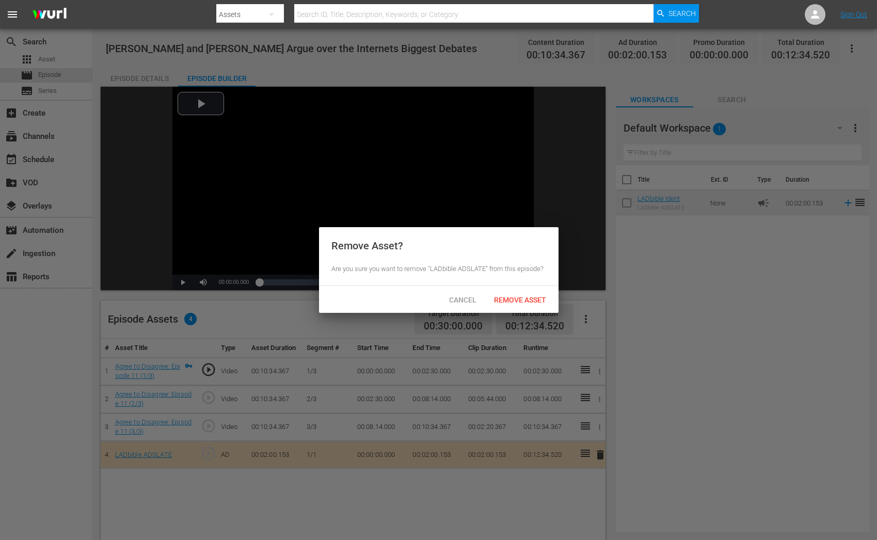
click at [529, 298] on span "Remove Asset" at bounding box center [520, 300] width 69 height 8
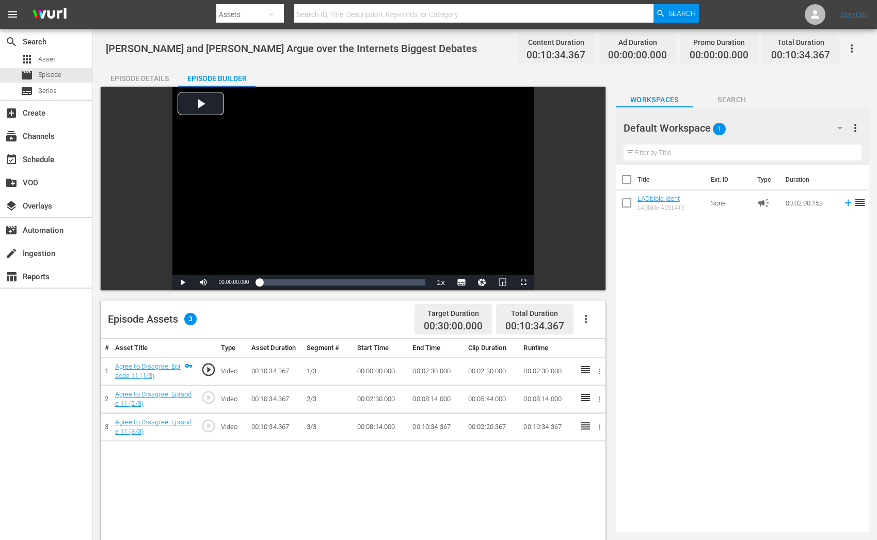
click at [636, 156] on input "text" at bounding box center [743, 153] width 238 height 17
click at [838, 127] on icon "button" at bounding box center [840, 128] width 12 height 12
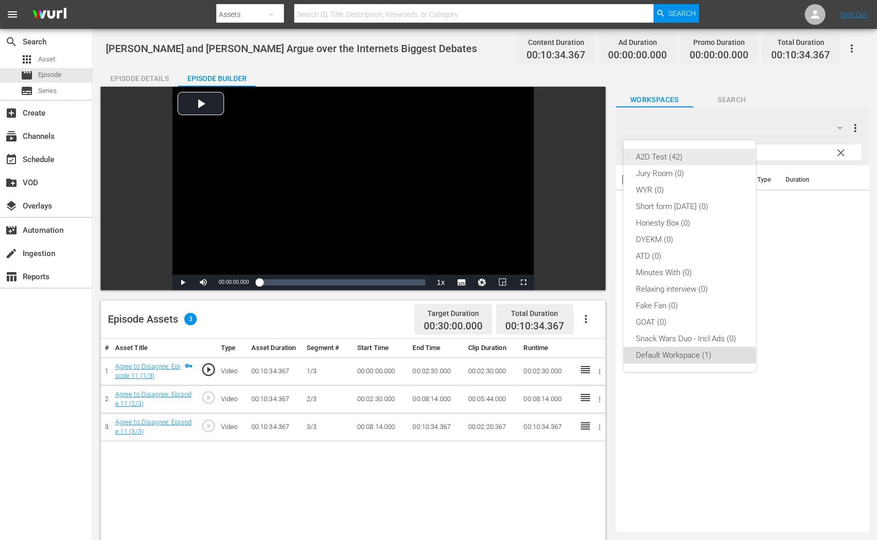
click at [718, 153] on div "A2D Test (42)" at bounding box center [689, 157] width 107 height 17
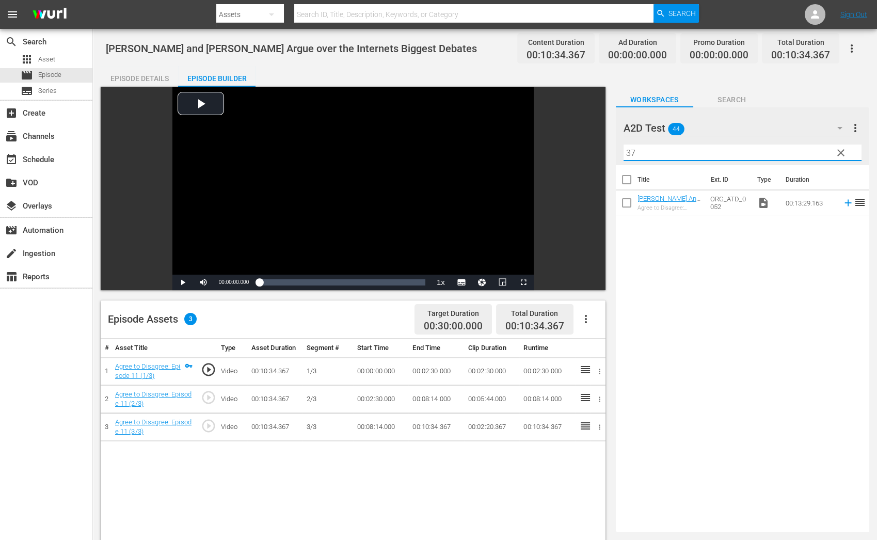
click at [653, 153] on input "37" at bounding box center [743, 153] width 238 height 17
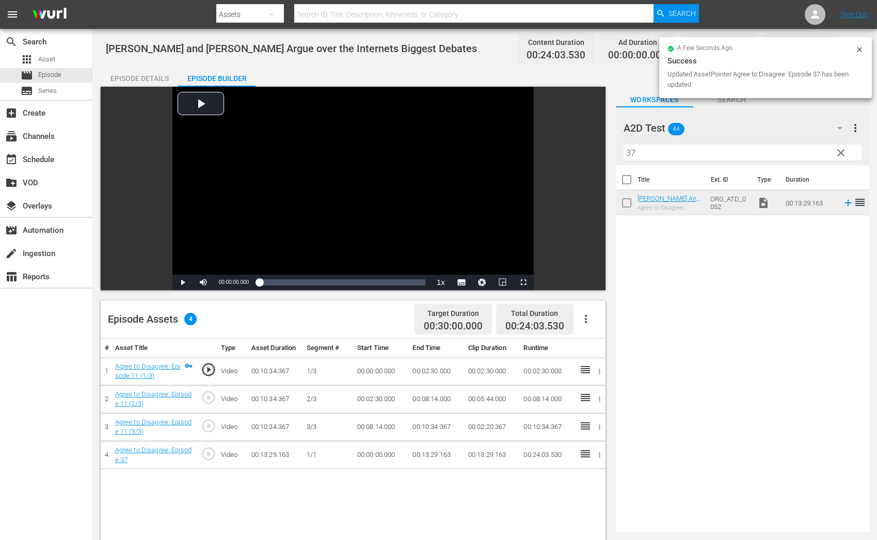
click at [656, 155] on input "37" at bounding box center [743, 153] width 238 height 17
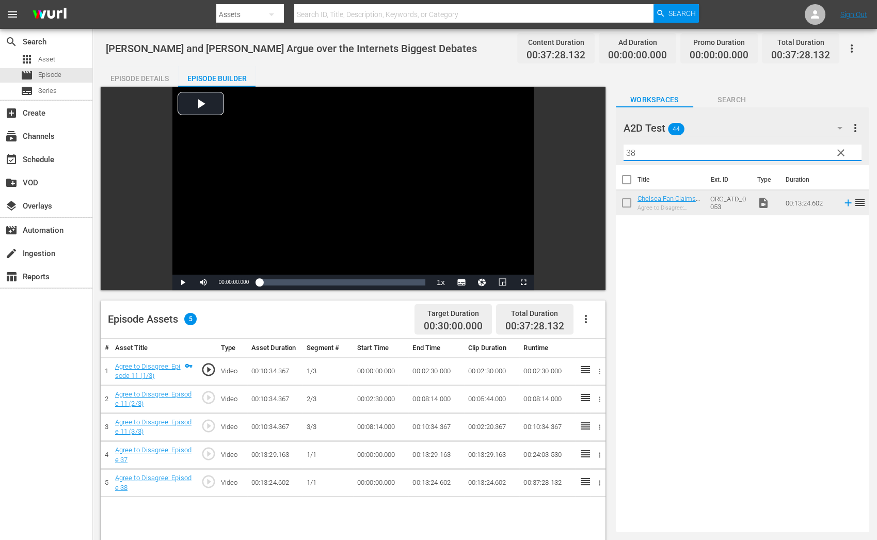
click at [666, 150] on input "38" at bounding box center [743, 153] width 238 height 17
type input "39"
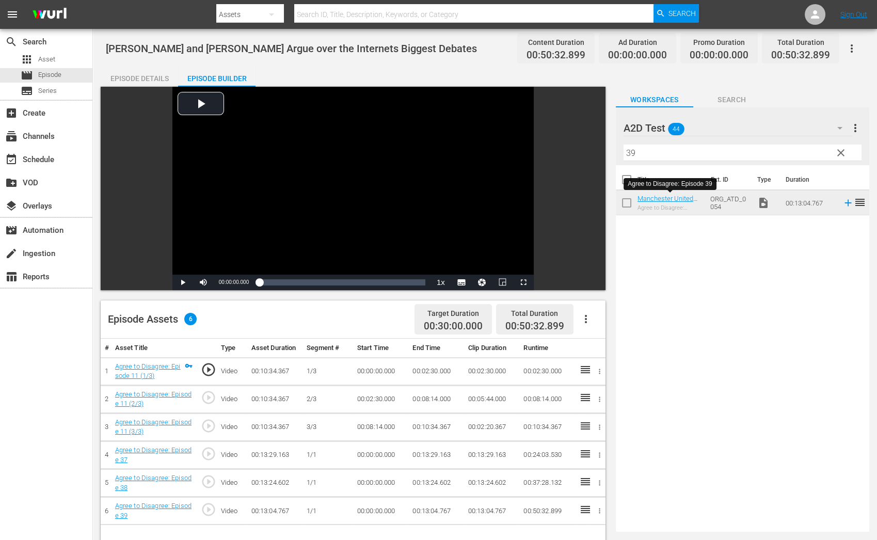
click at [600, 454] on icon "button" at bounding box center [600, 455] width 8 height 8
click at [435, 485] on div at bounding box center [438, 270] width 877 height 540
click at [599, 507] on icon "button" at bounding box center [600, 511] width 8 height 8
click at [447, 463] on div at bounding box center [438, 270] width 877 height 540
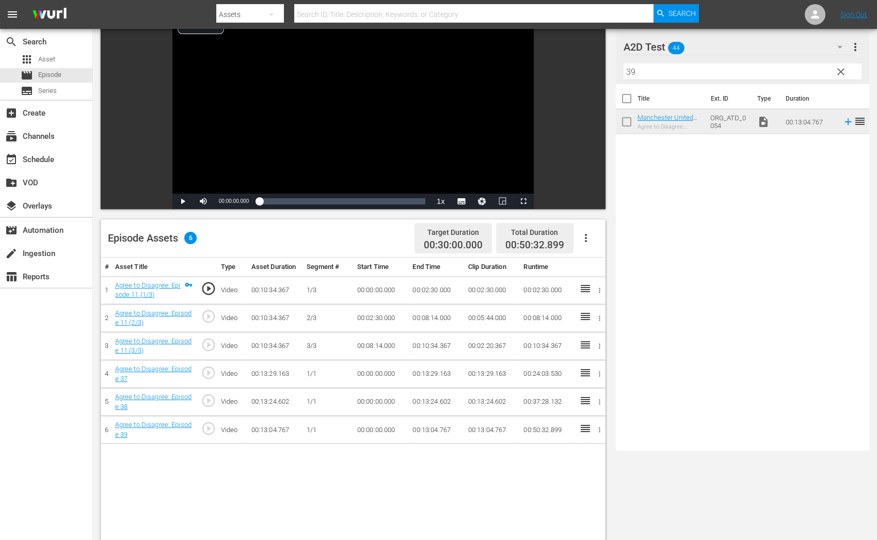
scroll to position [101, 0]
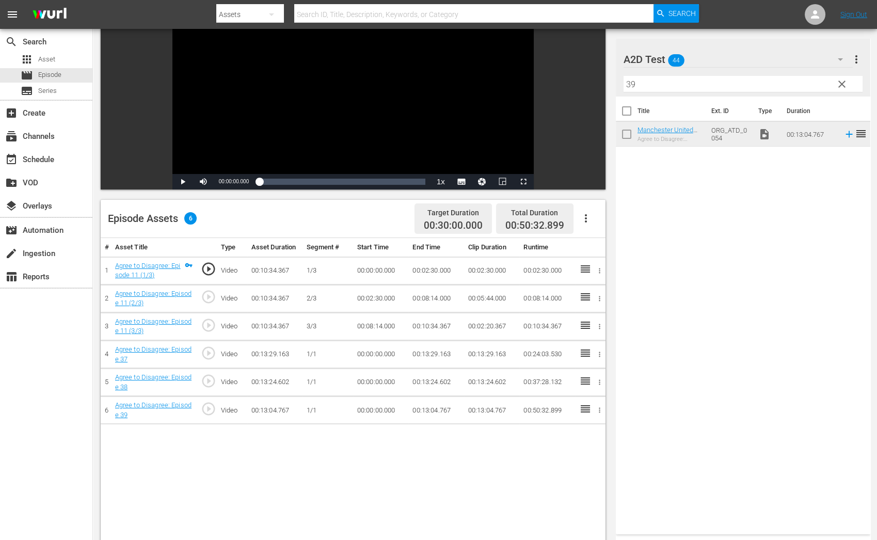
click at [602, 406] on icon "button" at bounding box center [600, 410] width 8 height 8
click at [572, 431] on li "Assign Key Asset" at bounding box center [566, 425] width 81 height 17
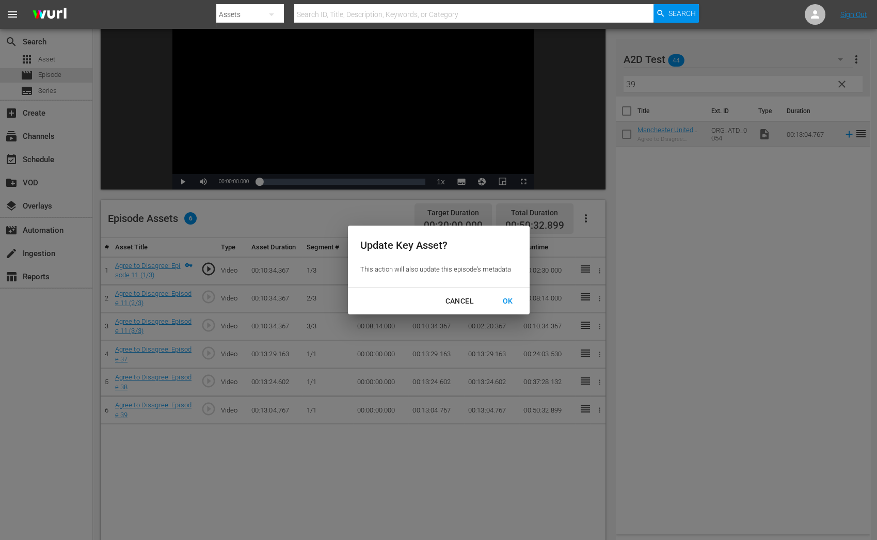
click at [511, 296] on div "OK" at bounding box center [508, 301] width 27 height 13
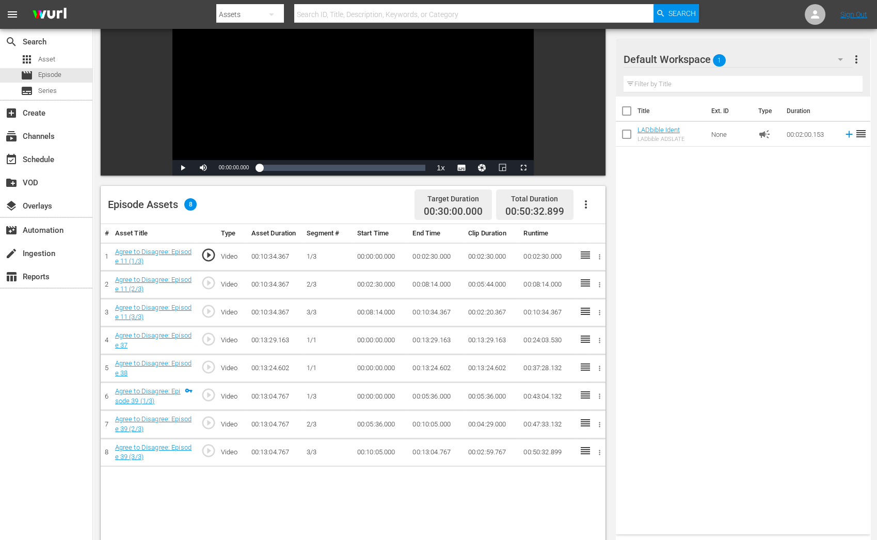
scroll to position [268, 0]
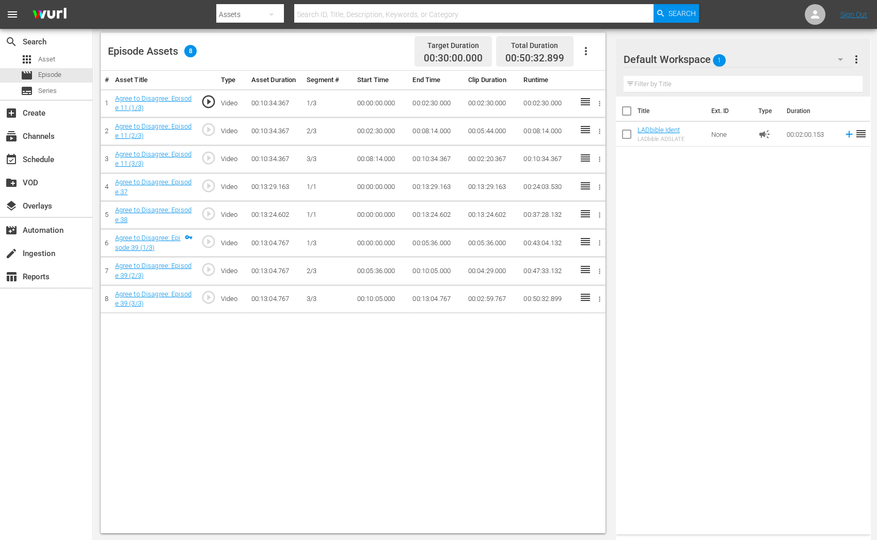
click at [603, 297] on icon "button" at bounding box center [600, 299] width 8 height 8
click at [597, 215] on div at bounding box center [438, 270] width 877 height 540
click at [601, 213] on icon "button" at bounding box center [600, 215] width 8 height 8
click at [590, 227] on li "Assign Key Asset" at bounding box center [566, 230] width 81 height 17
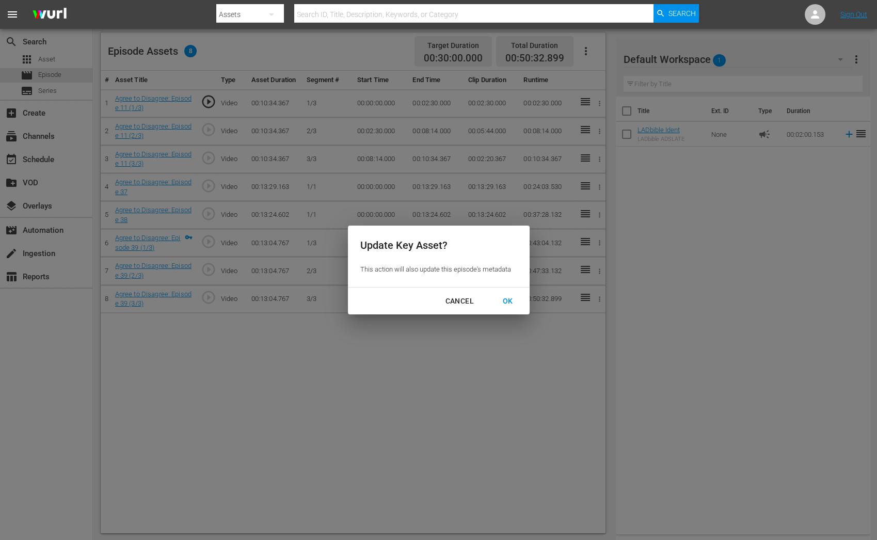
click at [510, 305] on div "OK" at bounding box center [508, 301] width 27 height 13
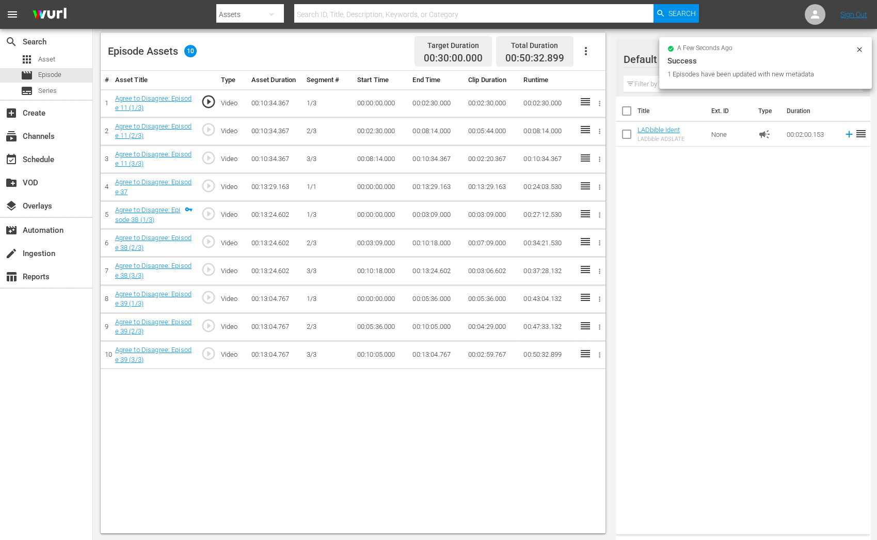
click at [598, 187] on icon "button" at bounding box center [600, 187] width 8 height 8
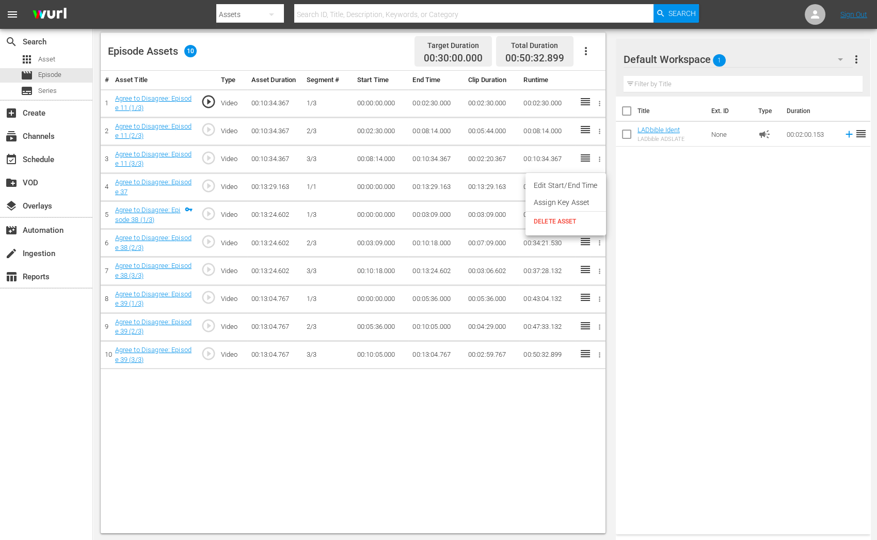
click at [583, 198] on li "Assign Key Asset" at bounding box center [566, 202] width 81 height 17
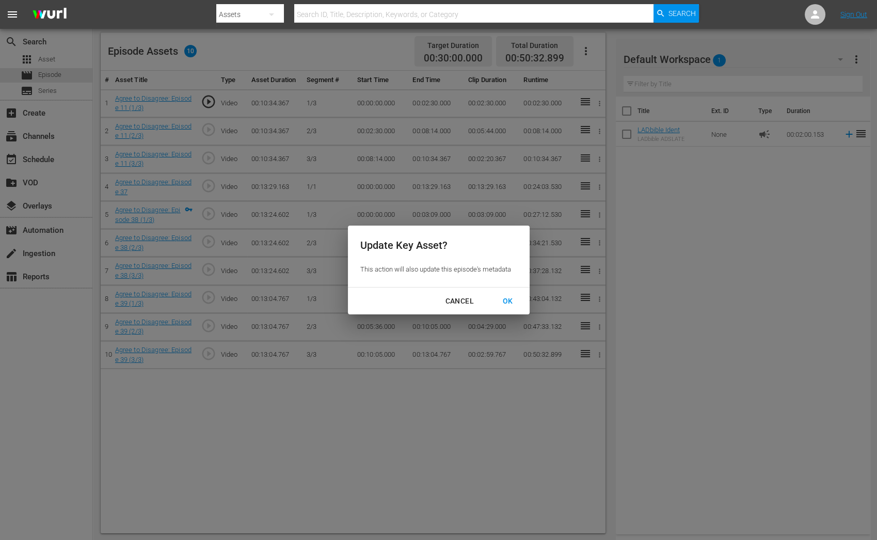
click at [497, 297] on div "OK" at bounding box center [508, 301] width 27 height 13
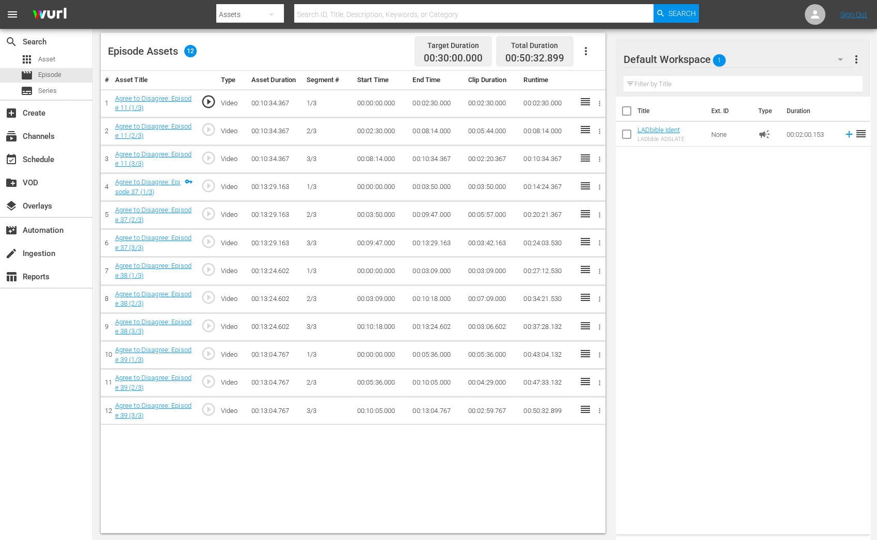
click at [599, 102] on icon "button" at bounding box center [600, 104] width 8 height 8
click at [577, 118] on li "Assign Key Asset" at bounding box center [566, 119] width 81 height 17
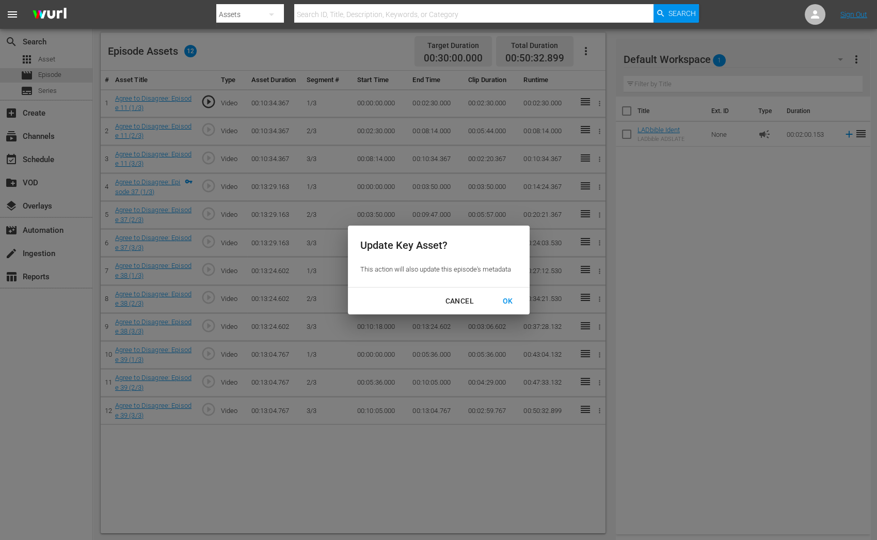
click at [509, 293] on button "OK" at bounding box center [508, 301] width 35 height 19
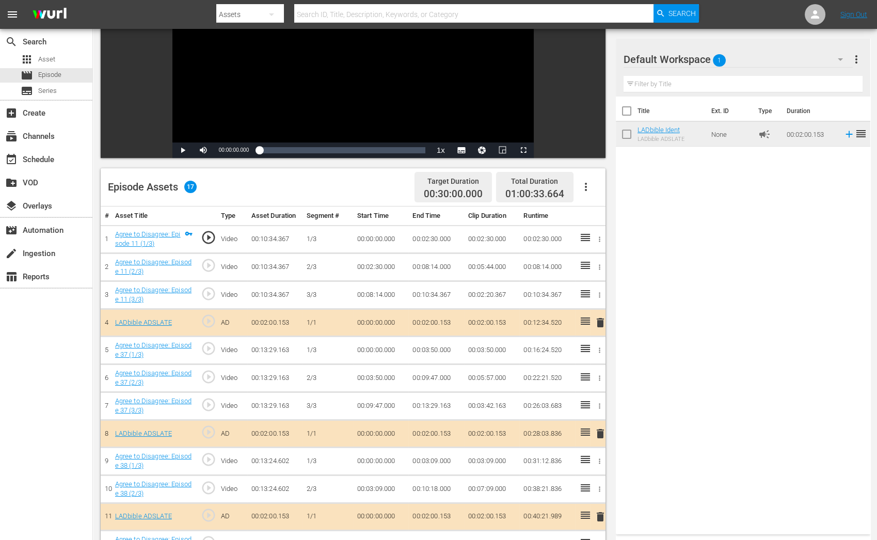
scroll to position [0, 0]
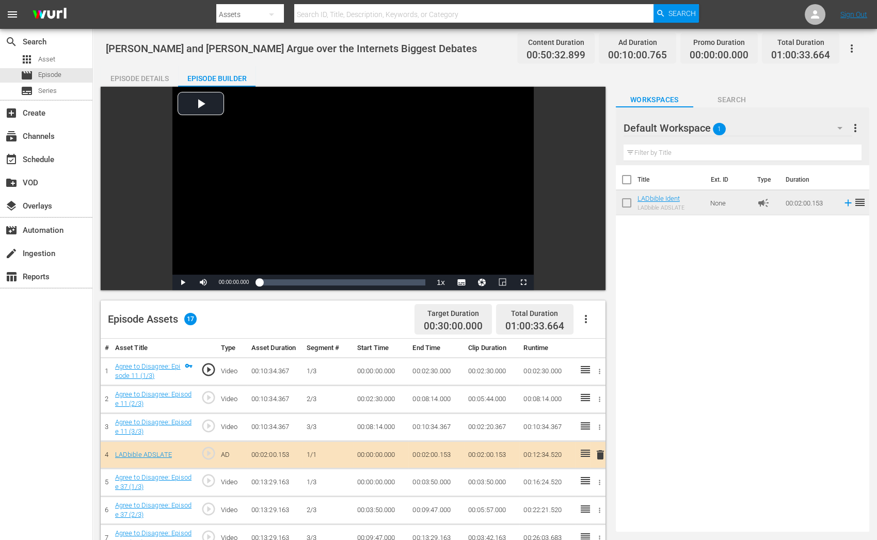
click at [163, 76] on div "Episode Details" at bounding box center [139, 78] width 77 height 25
